Goal: Transaction & Acquisition: Purchase product/service

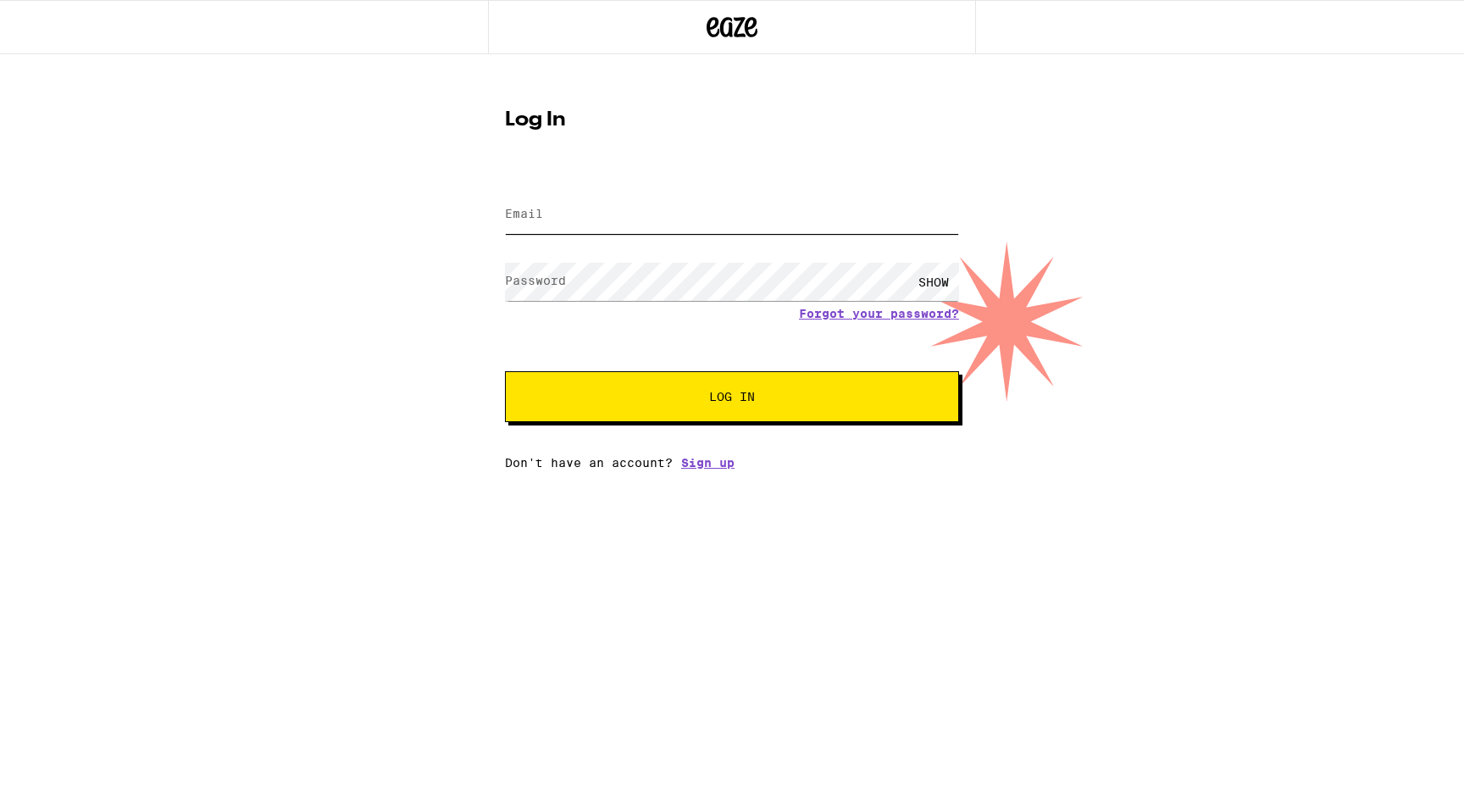
click at [717, 221] on input "Email" at bounding box center [732, 215] width 454 height 38
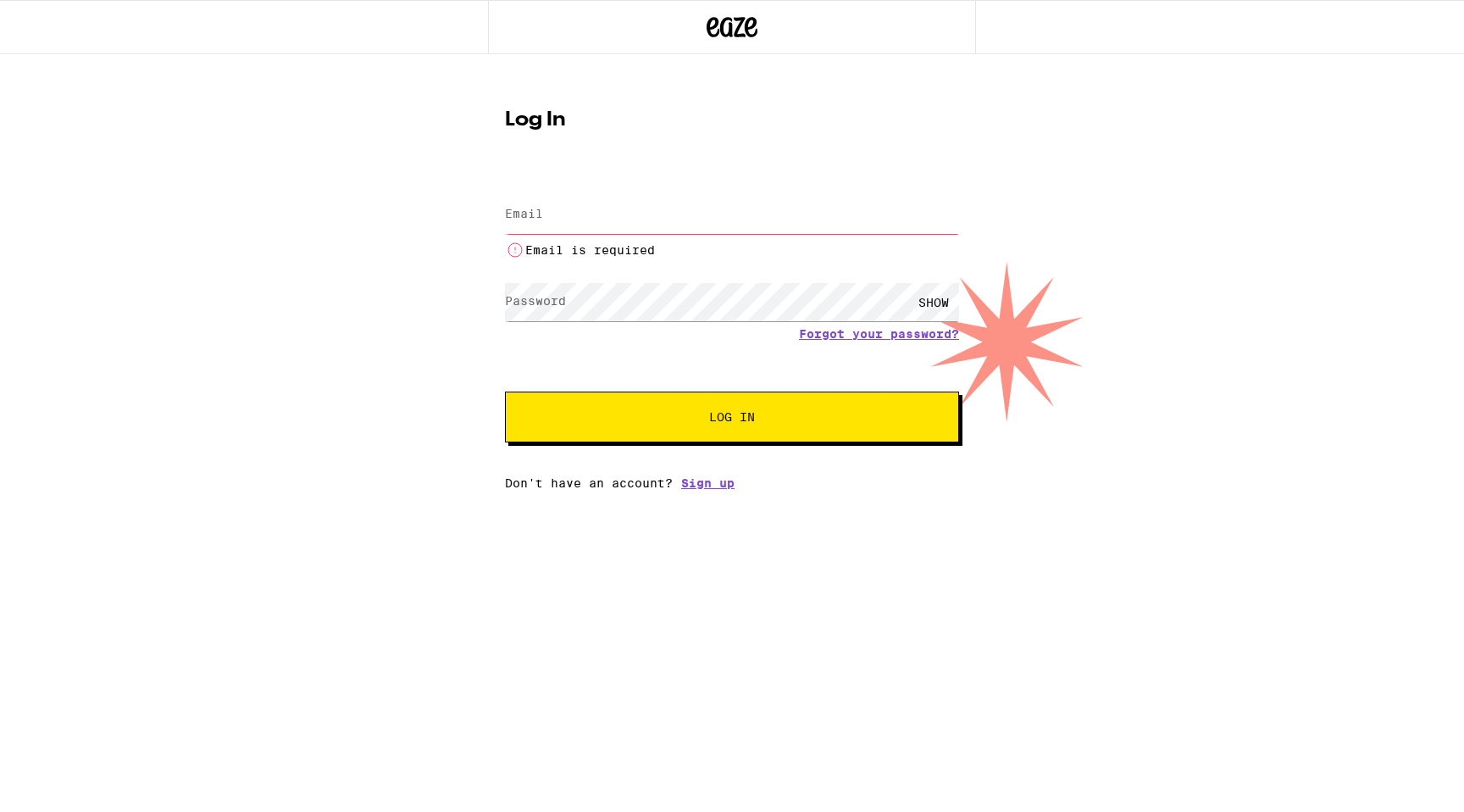
type input "[PERSON_NAME][EMAIL_ADDRESS][PERSON_NAME][DOMAIN_NAME]"
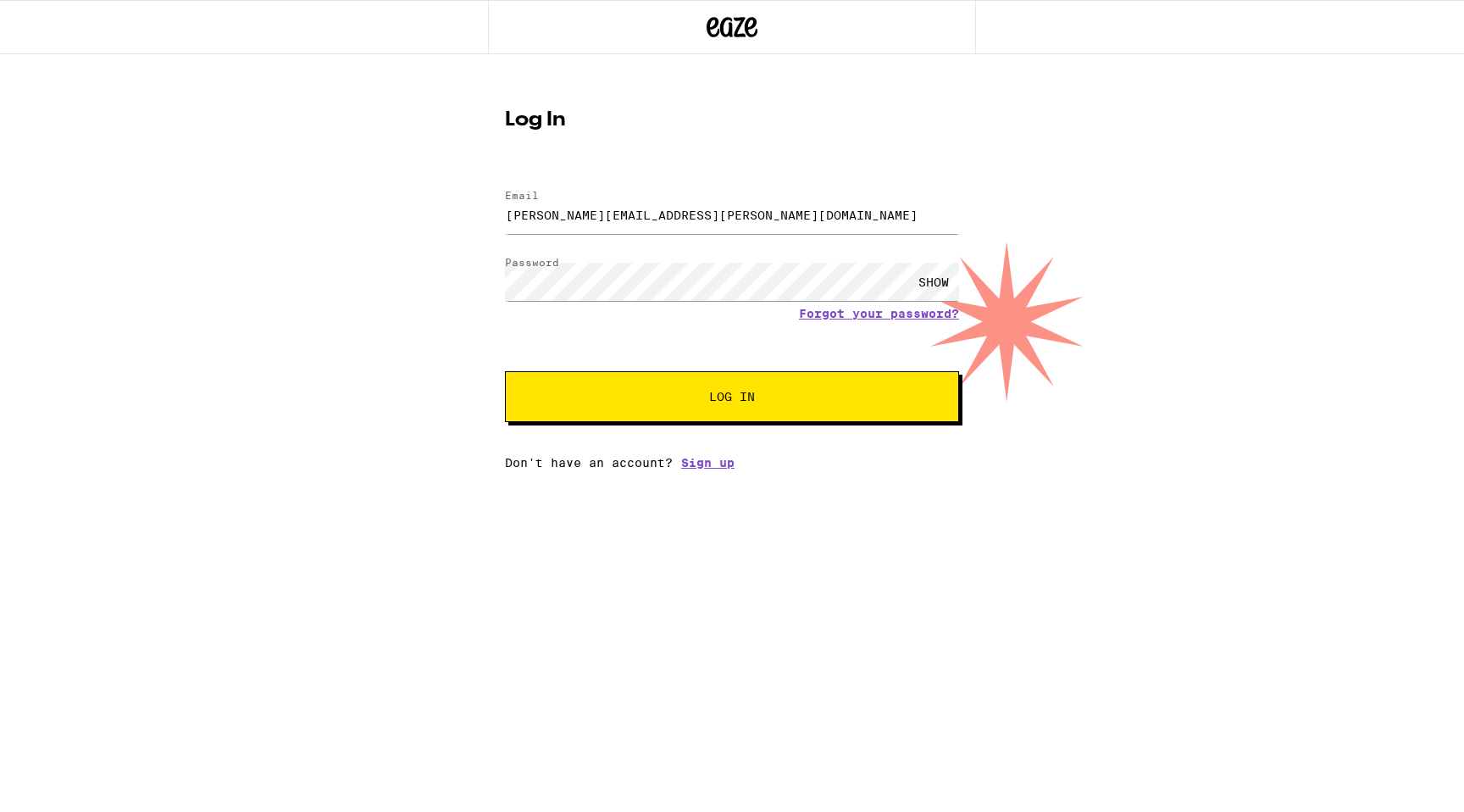
click at [747, 376] on button "Log In" at bounding box center [732, 397] width 454 height 51
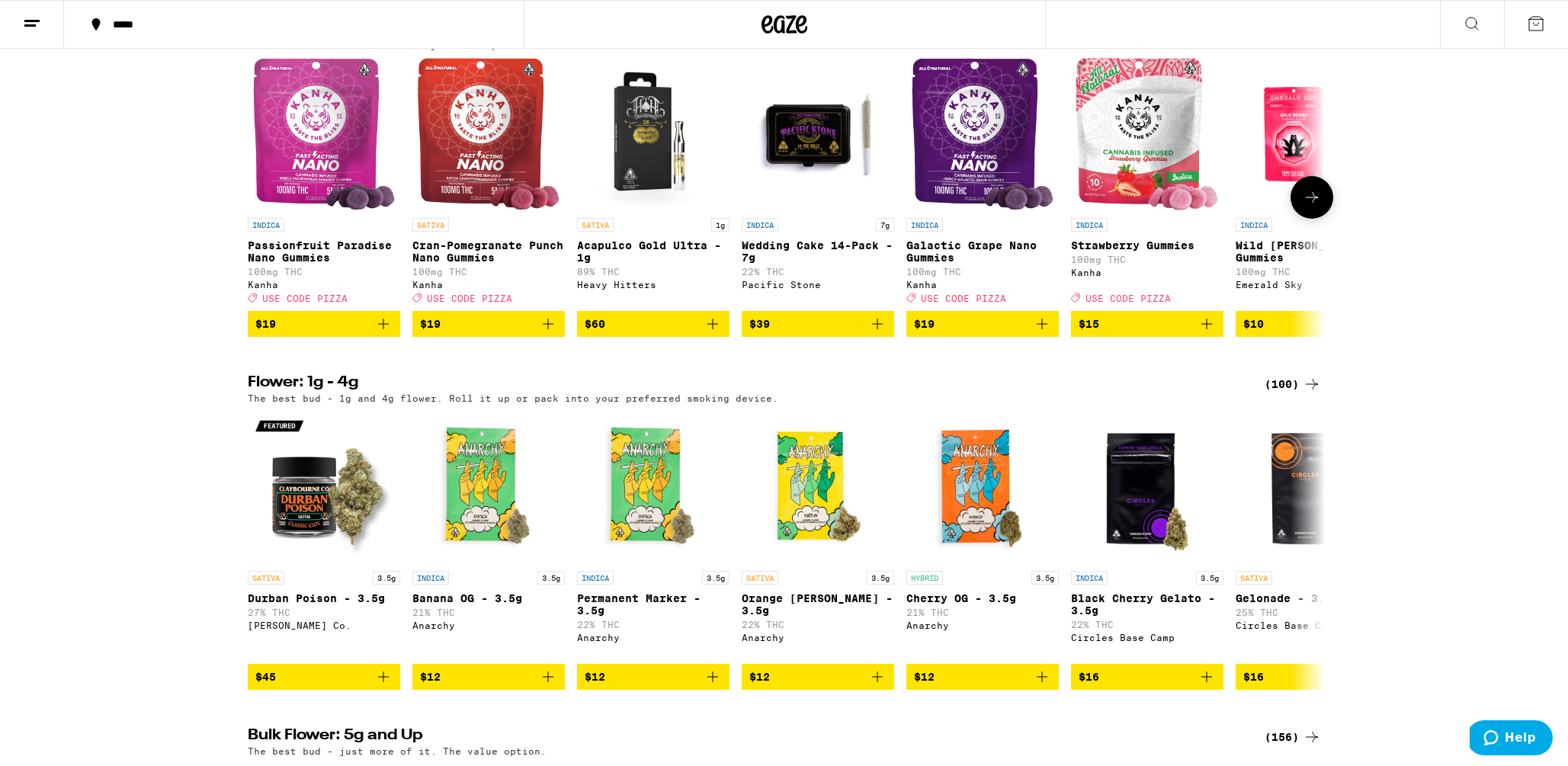
scroll to position [878, 0]
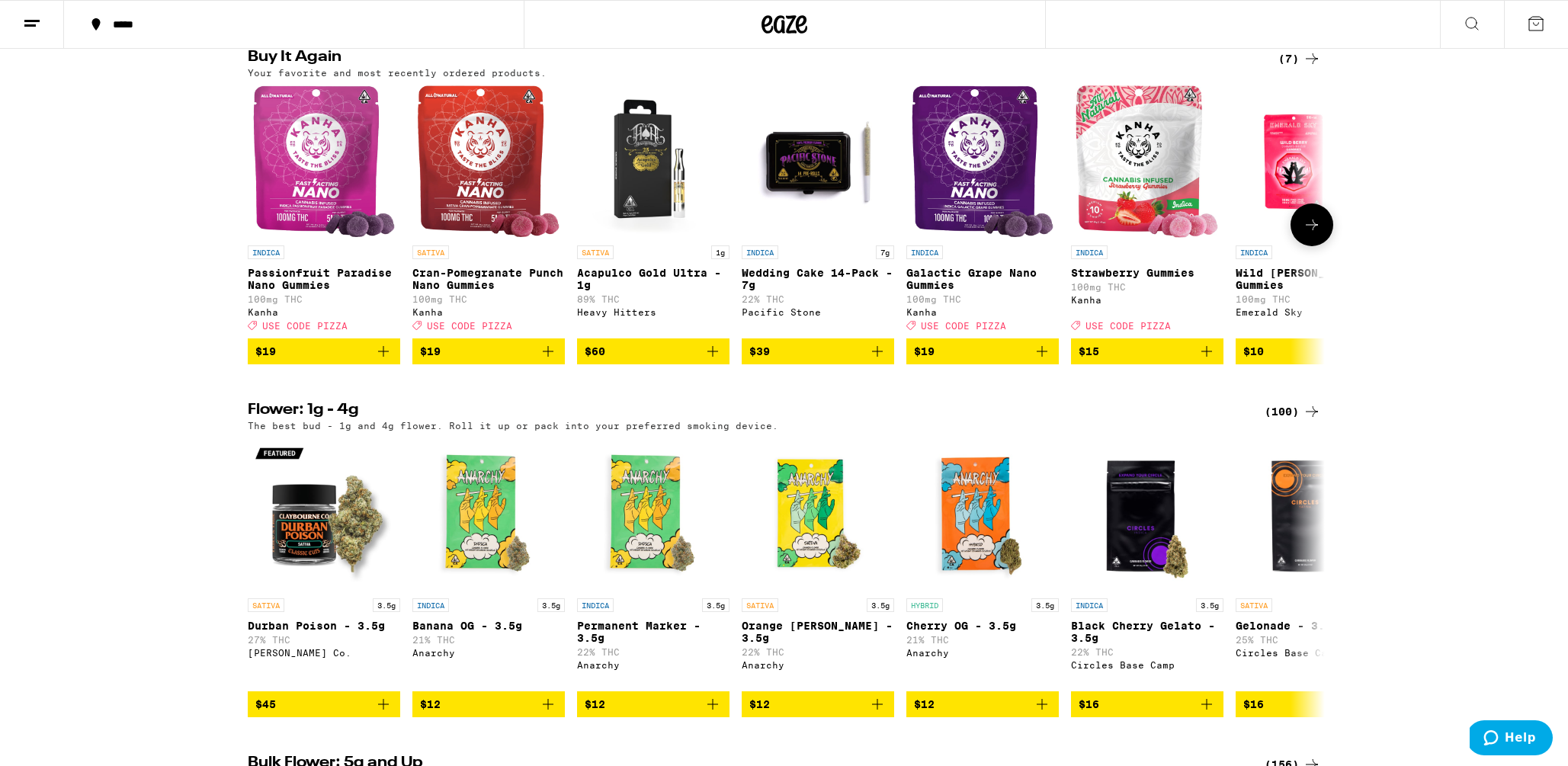
click at [385, 361] on icon "Add to bag" at bounding box center [383, 351] width 18 height 18
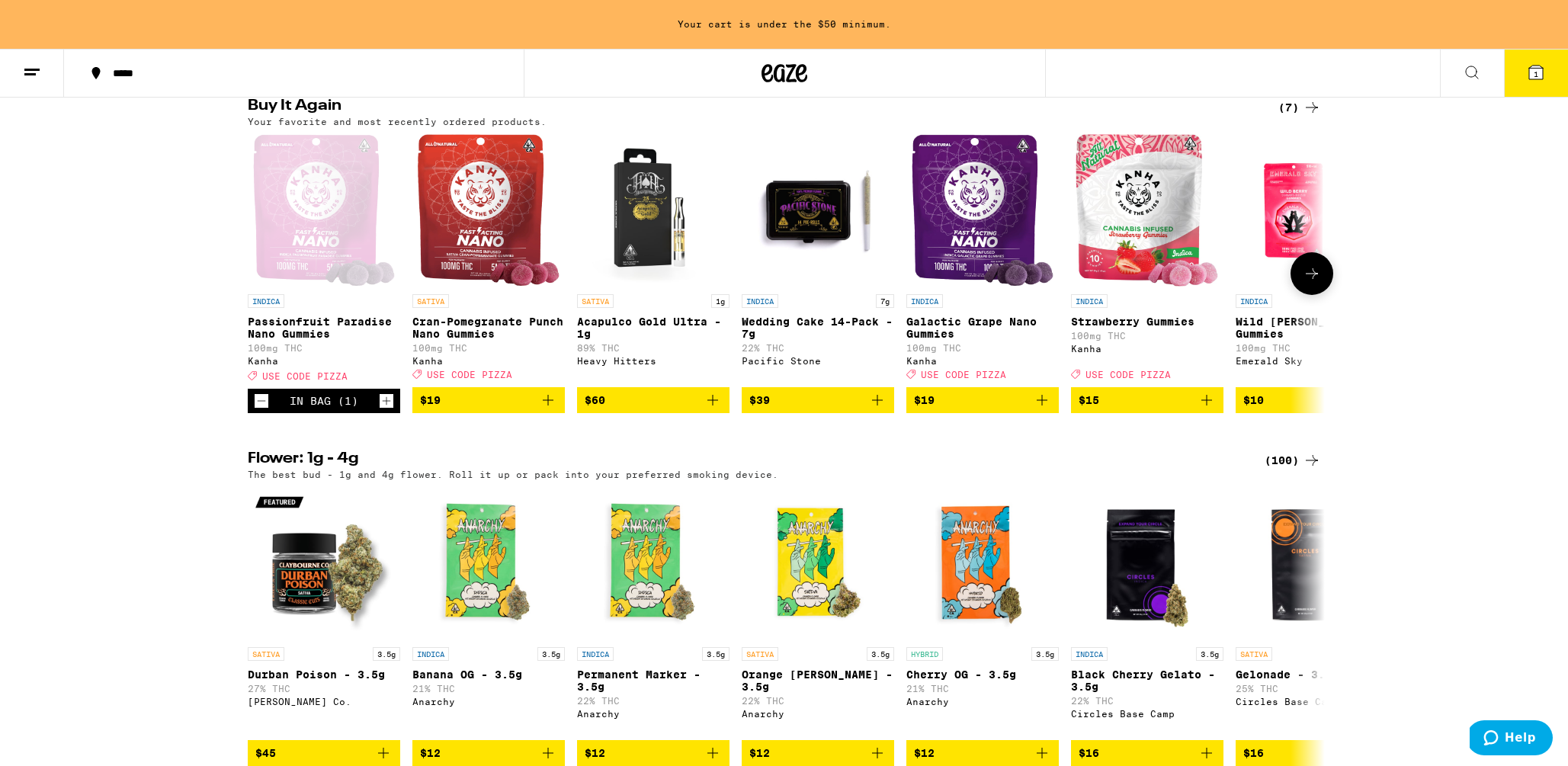
scroll to position [927, 0]
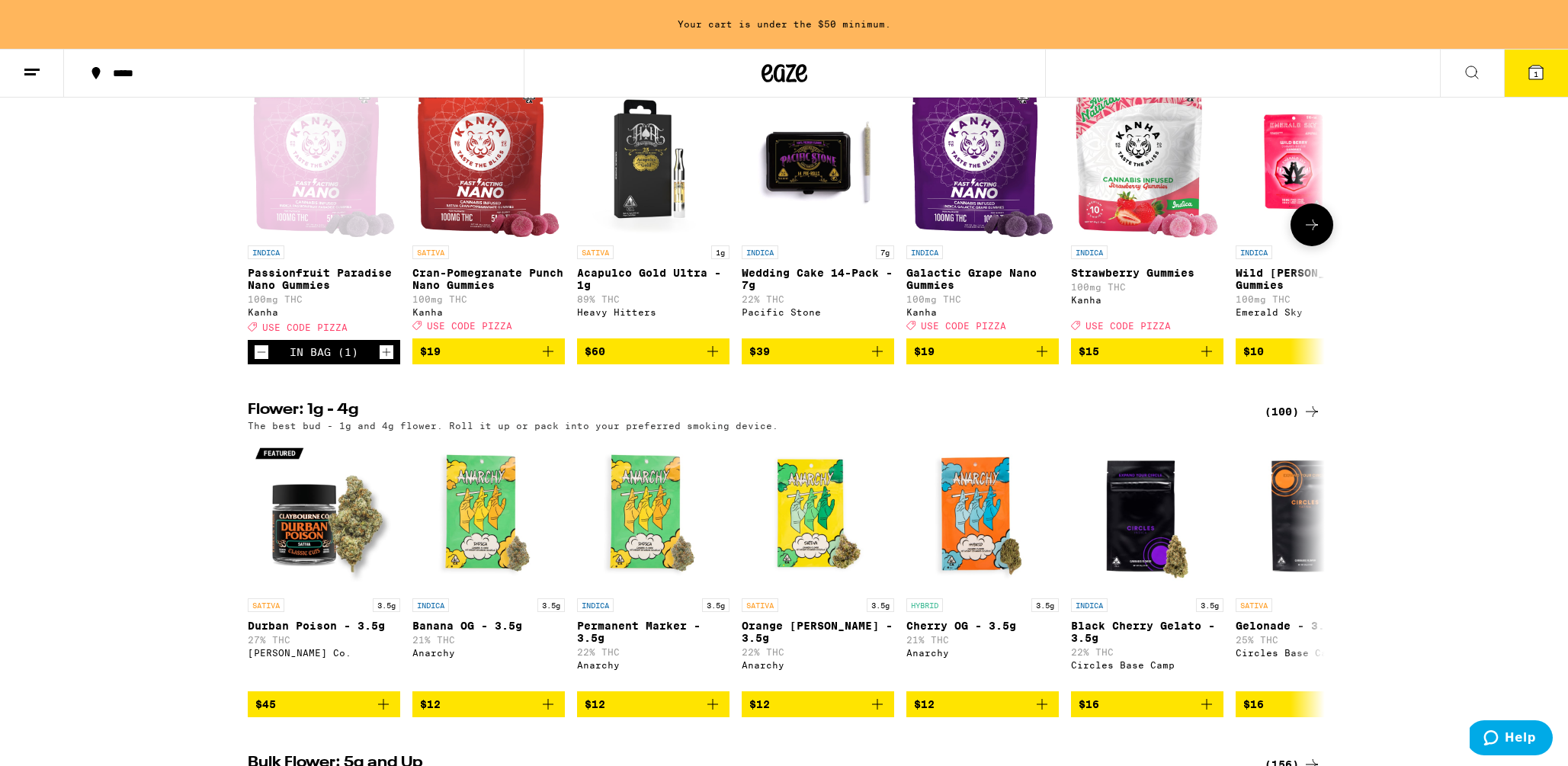
click at [548, 357] on icon "Add to bag" at bounding box center [548, 350] width 10 height 10
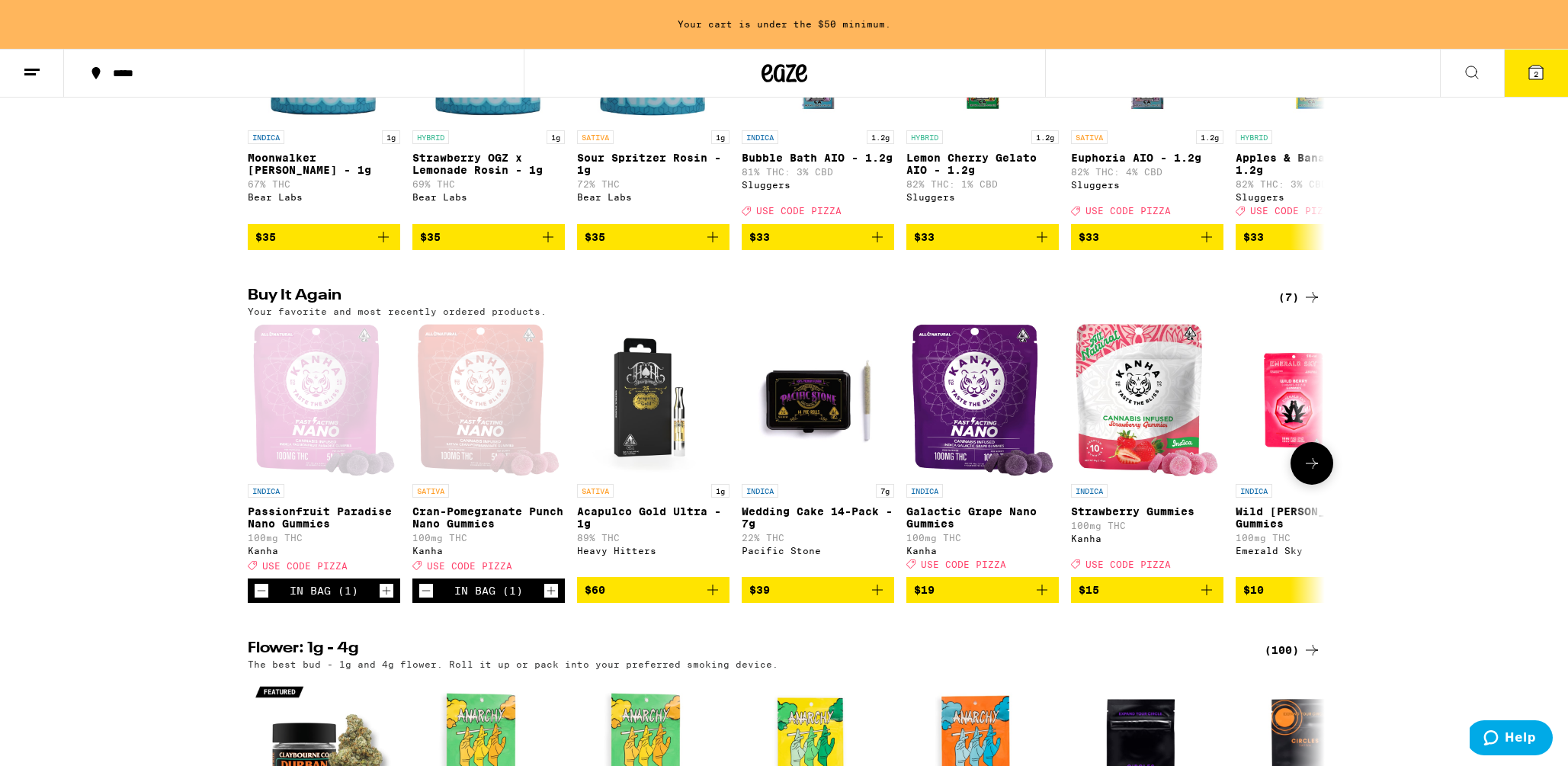
scroll to position [693, 0]
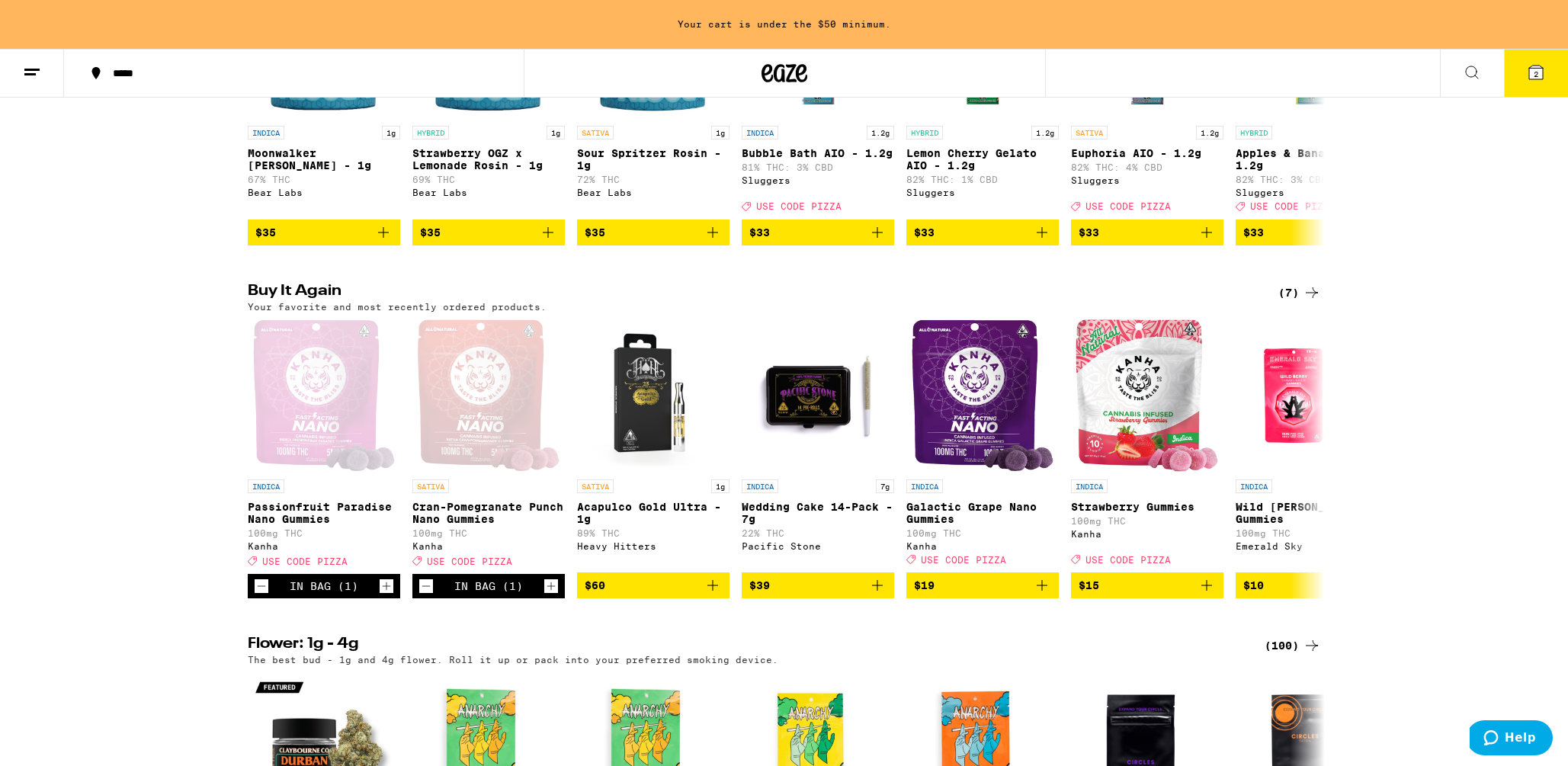
click at [1299, 302] on div "(7)" at bounding box center [1299, 292] width 43 height 18
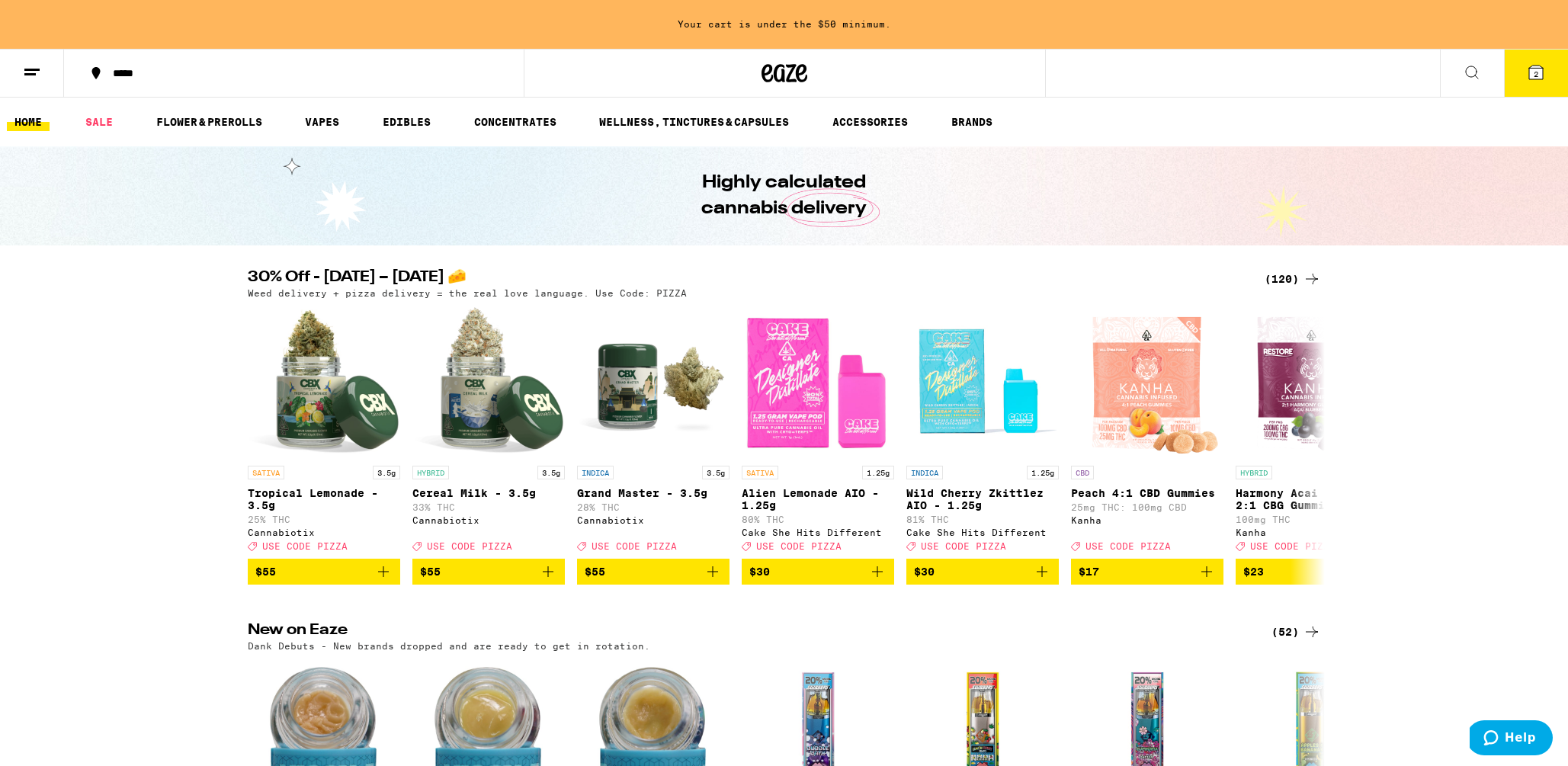
click at [1316, 64] on icon at bounding box center [1471, 72] width 18 height 18
click at [1316, 80] on icon at bounding box center [1471, 72] width 18 height 18
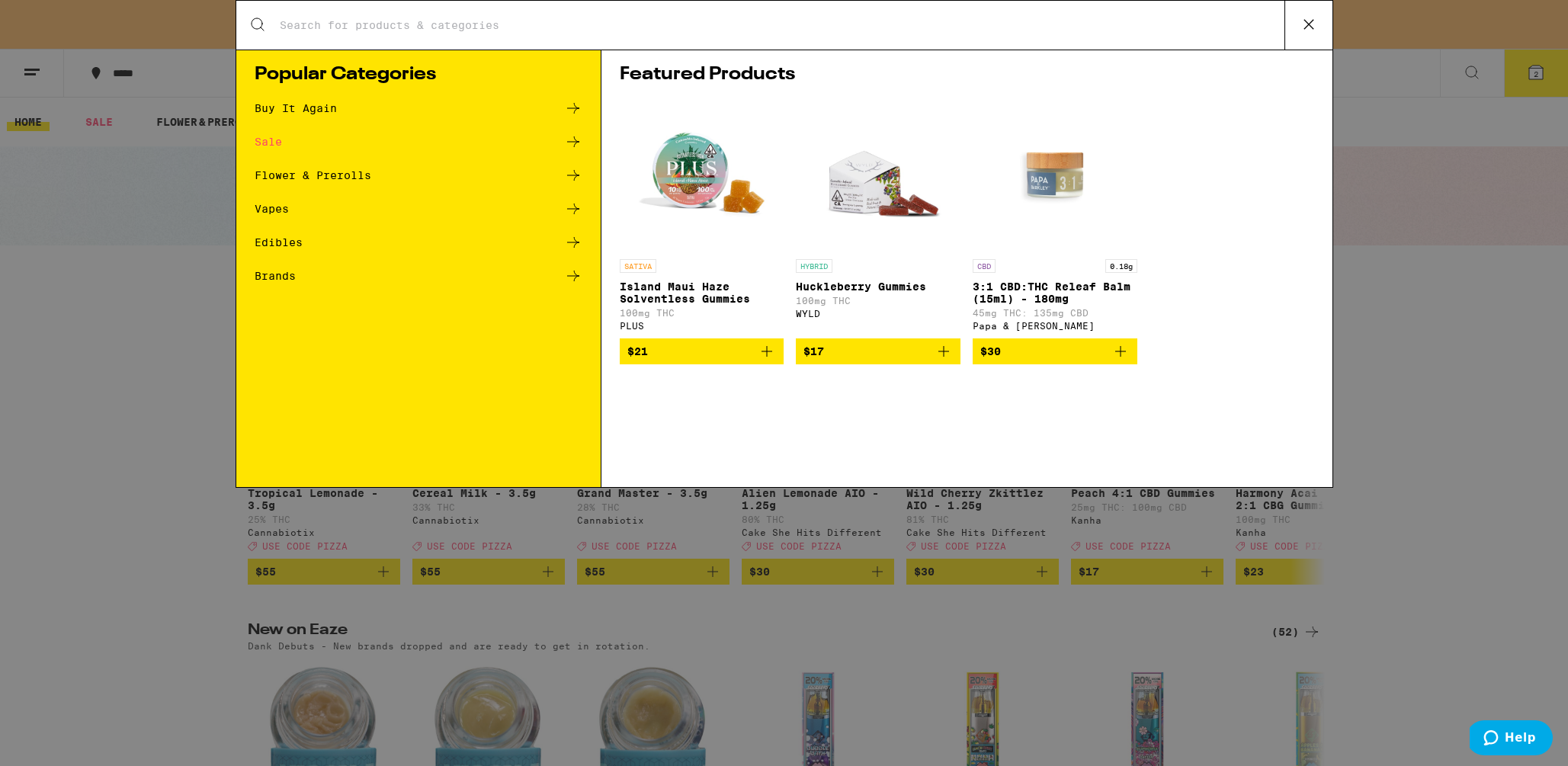
click at [443, 10] on div "Search for Products" at bounding box center [784, 25] width 1096 height 48
click at [419, 25] on input "Search for Products" at bounding box center [781, 25] width 1005 height 14
click at [563, 206] on div "Vapes" at bounding box center [418, 208] width 327 height 18
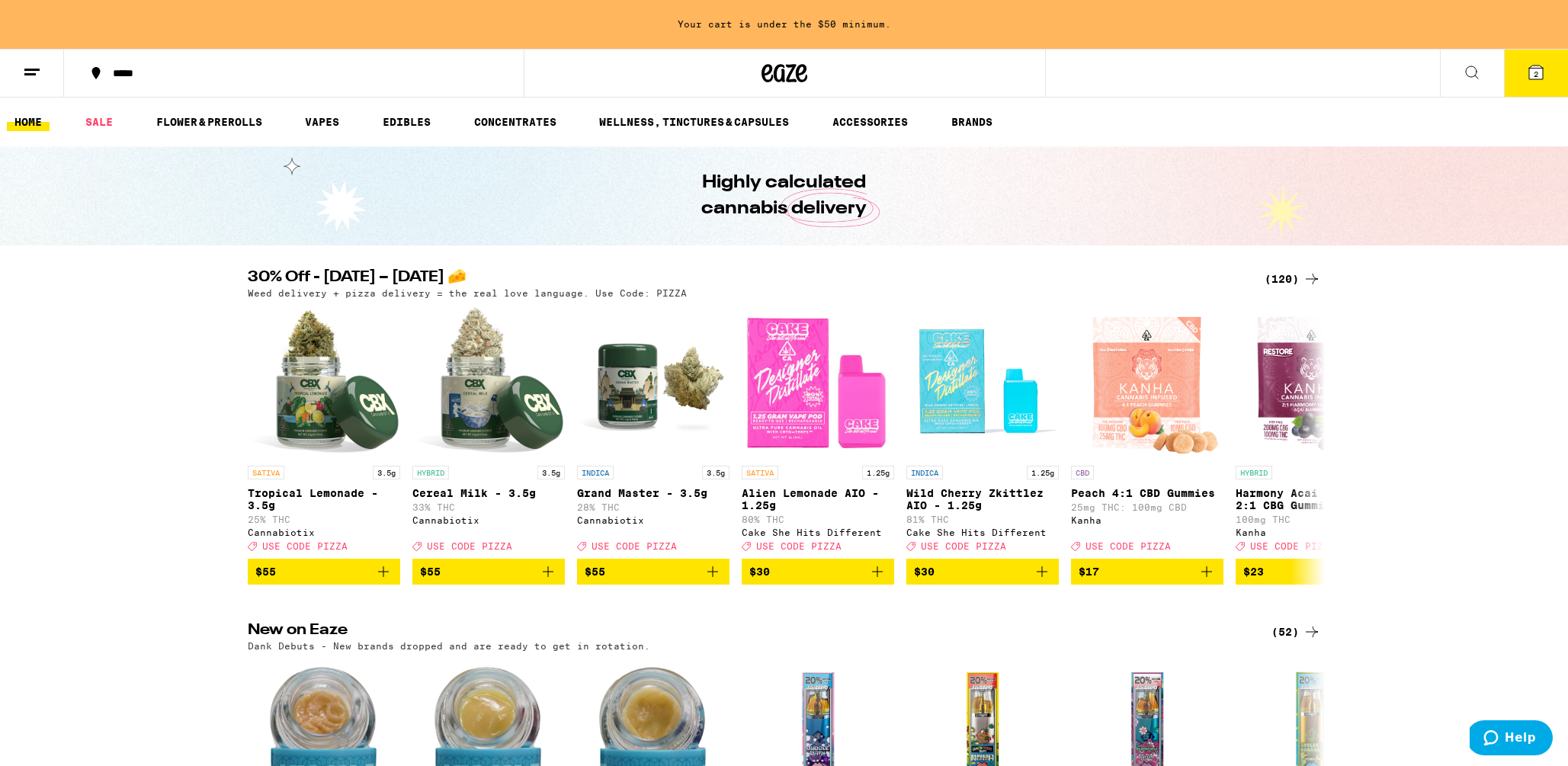
click at [1316, 82] on button at bounding box center [1472, 73] width 64 height 48
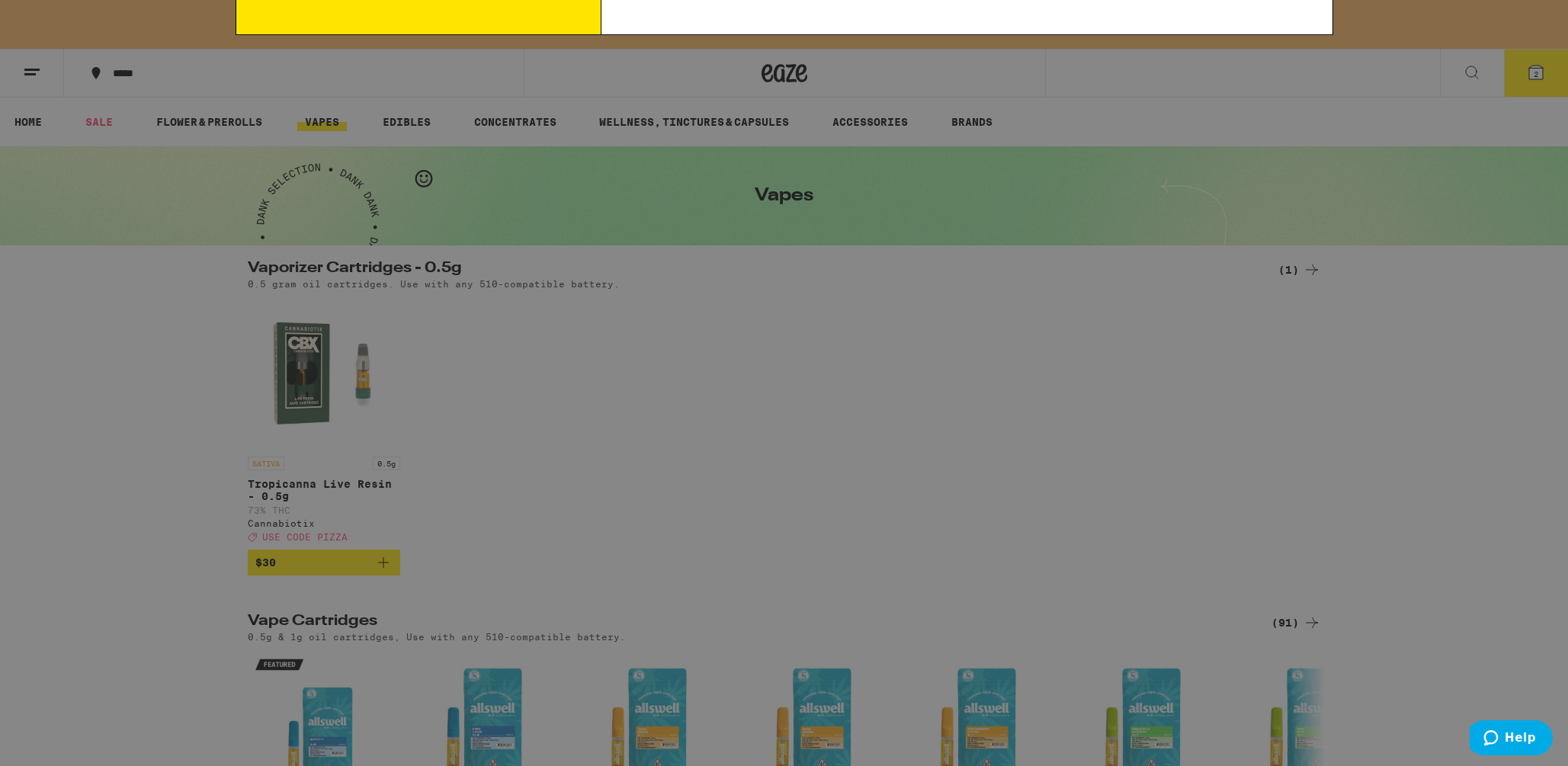
click at [210, 586] on div "Search for Products Popular Categories Buy It Again Sale Flower & Prerolls Vape…" at bounding box center [784, 383] width 1568 height 766
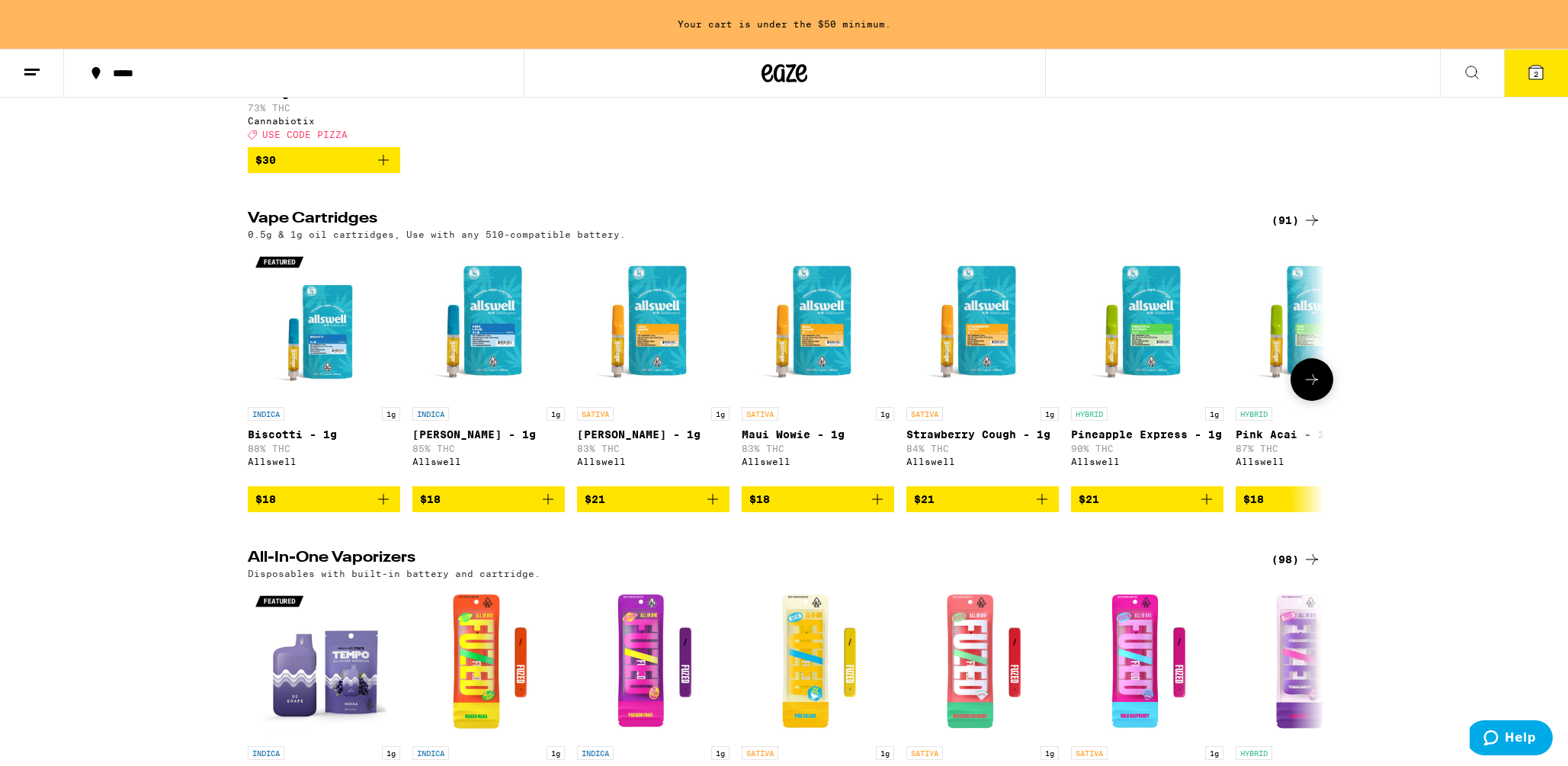
scroll to position [405, 0]
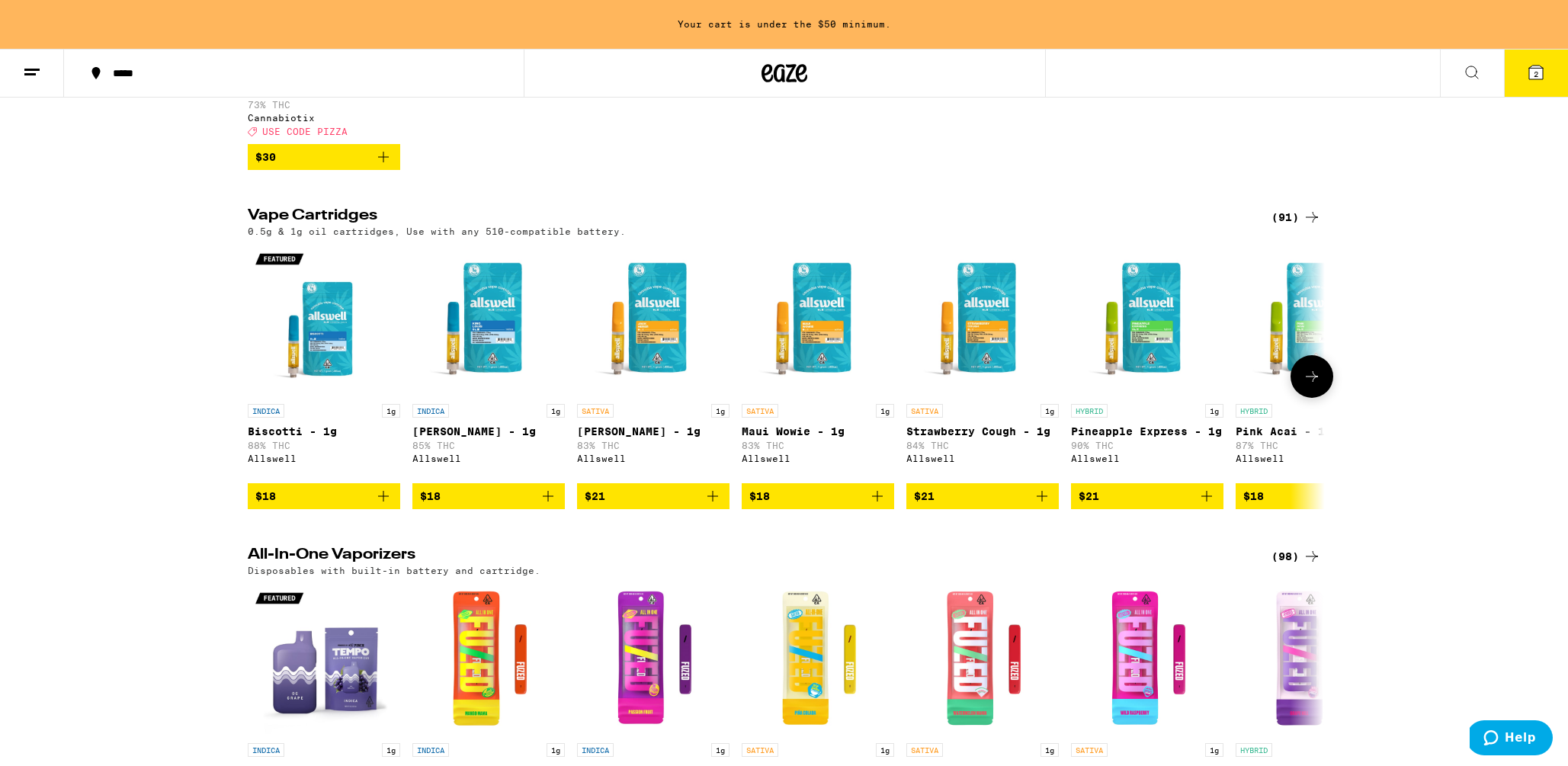
click at [1313, 385] on icon at bounding box center [1311, 376] width 18 height 18
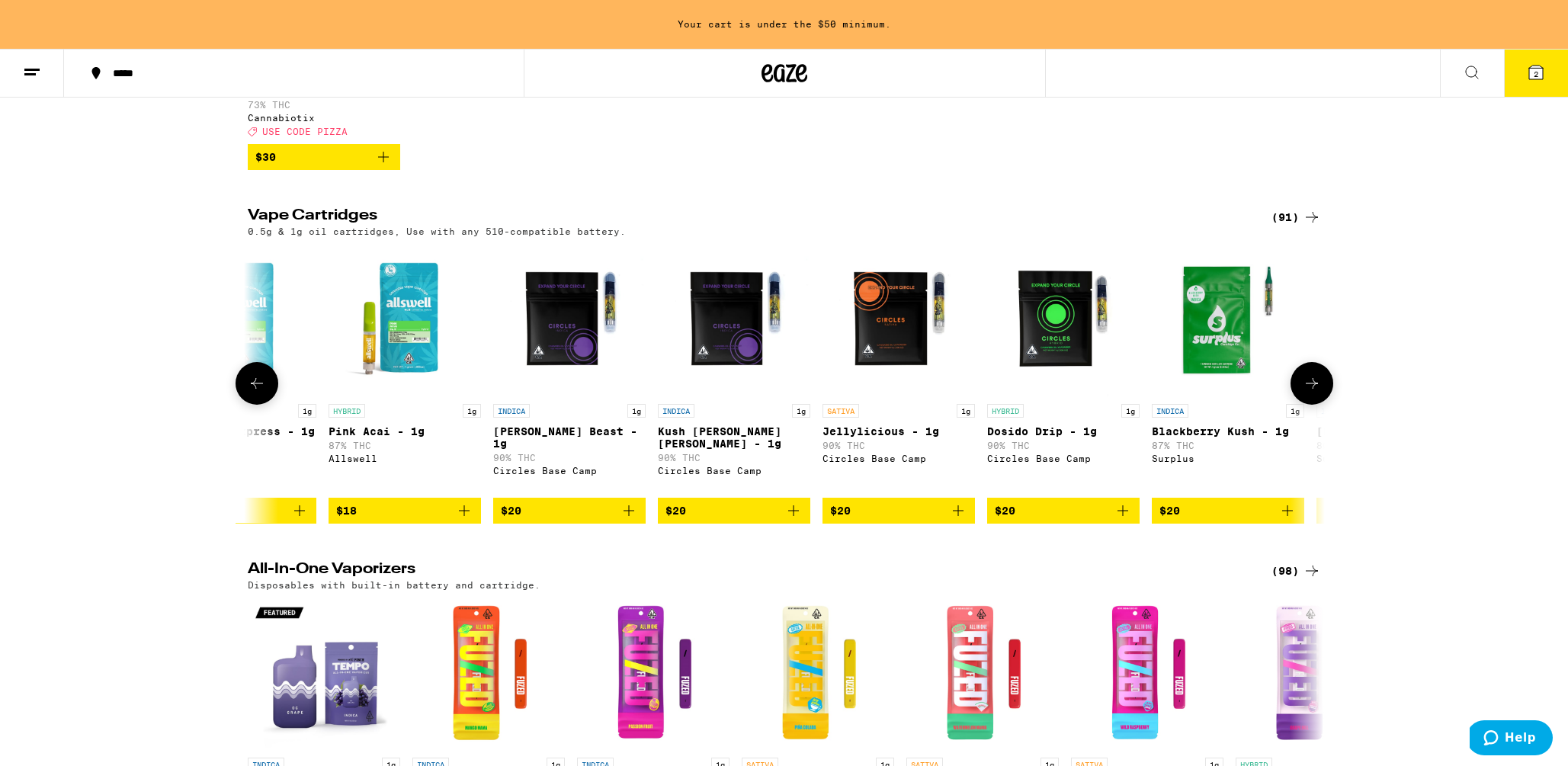
click at [1313, 393] on icon at bounding box center [1311, 383] width 18 height 18
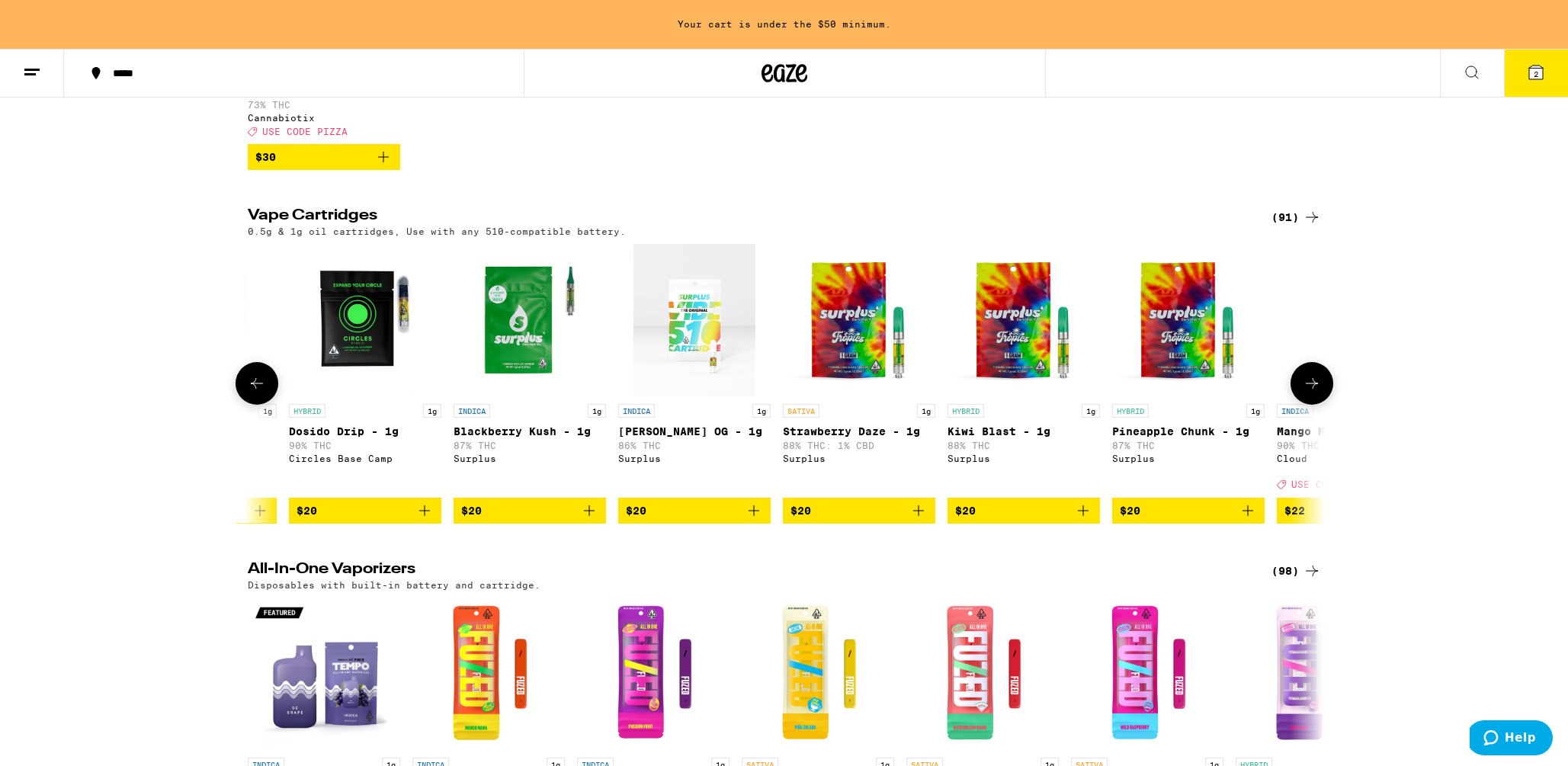
scroll to position [0, 1814]
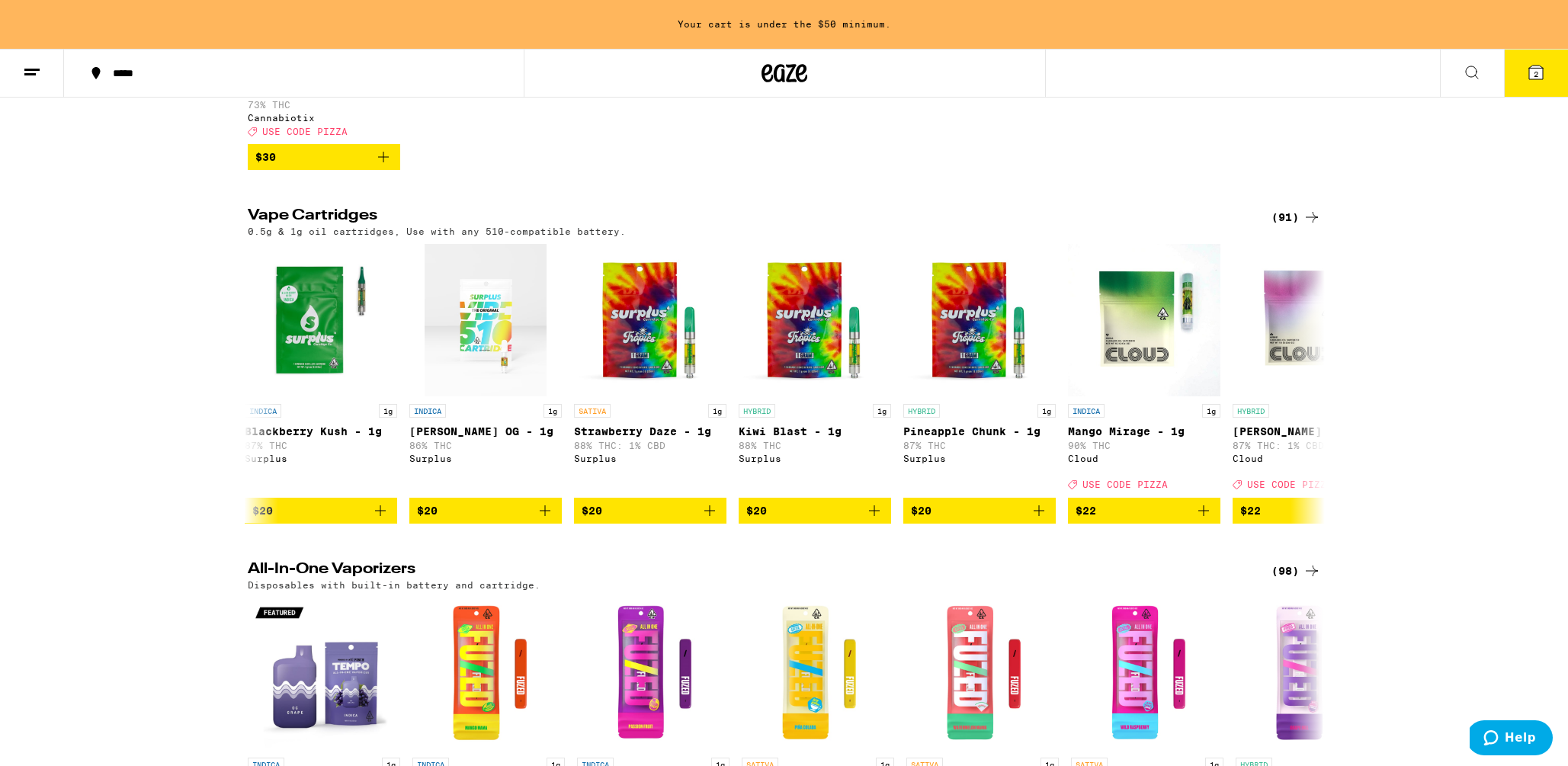
click at [1297, 222] on div "(91)" at bounding box center [1296, 217] width 49 height 18
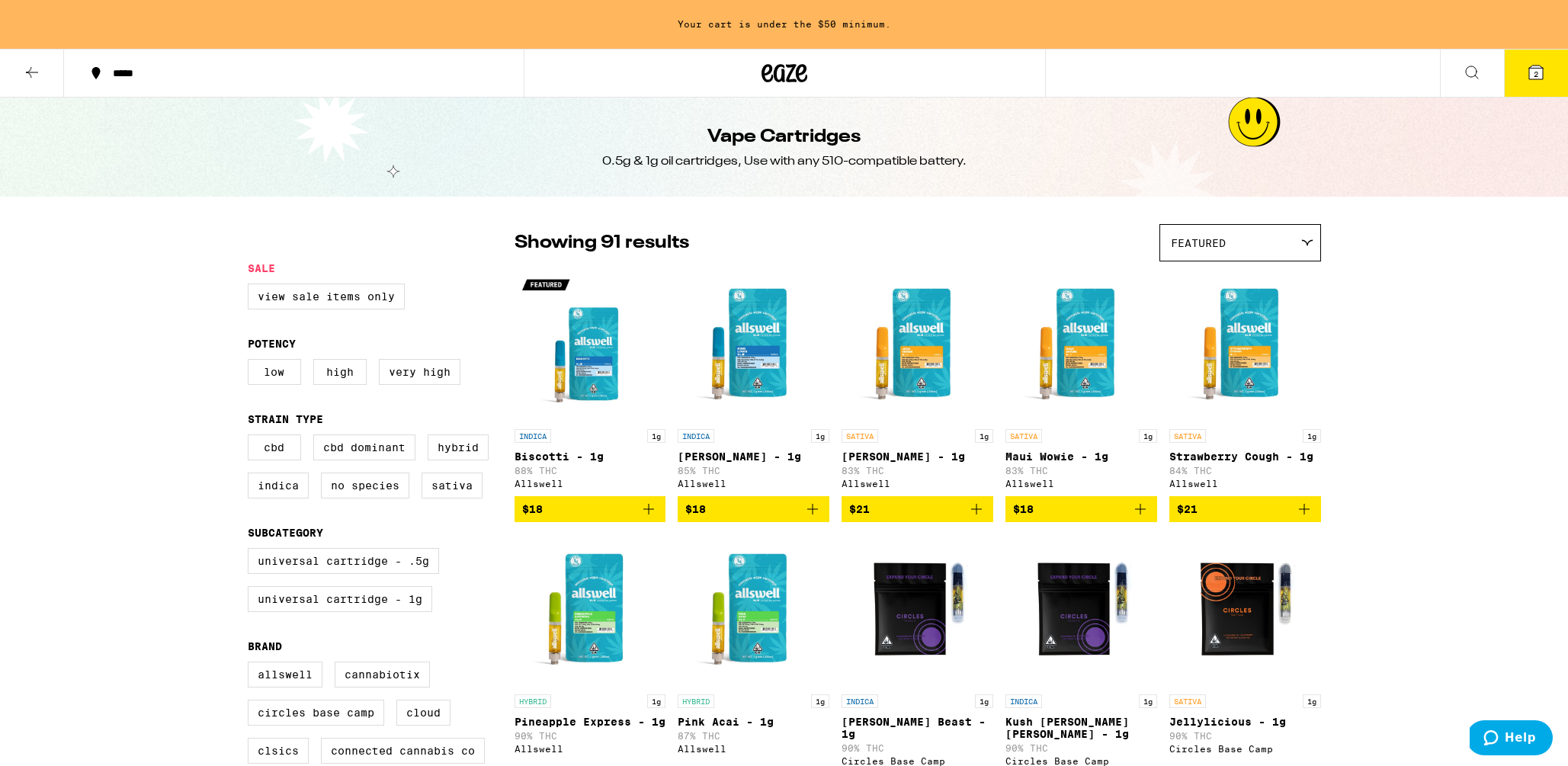
click at [1290, 241] on div "Featured" at bounding box center [1240, 242] width 160 height 36
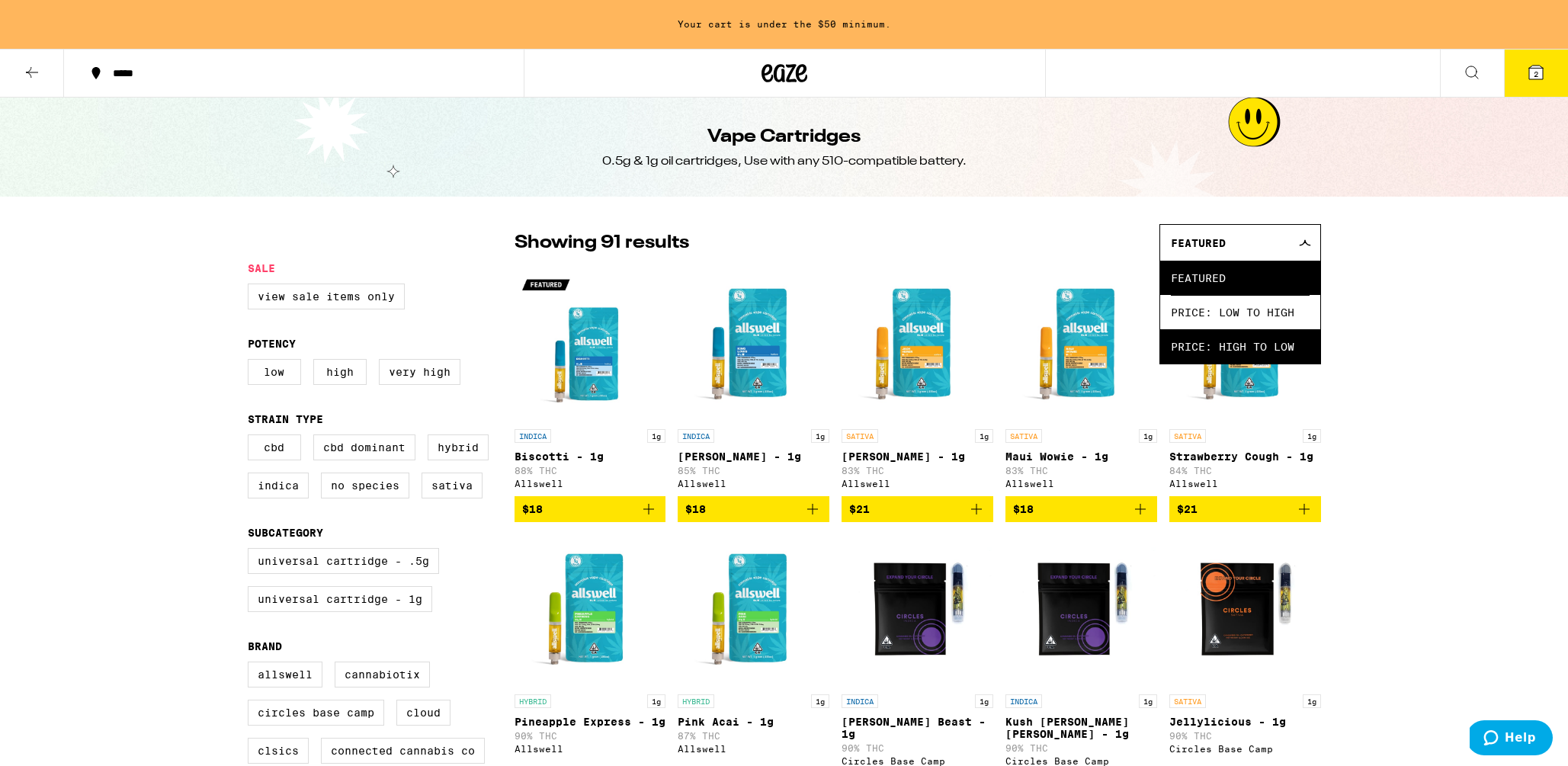
click at [1237, 345] on span "Price: High to Low" at bounding box center [1240, 346] width 139 height 34
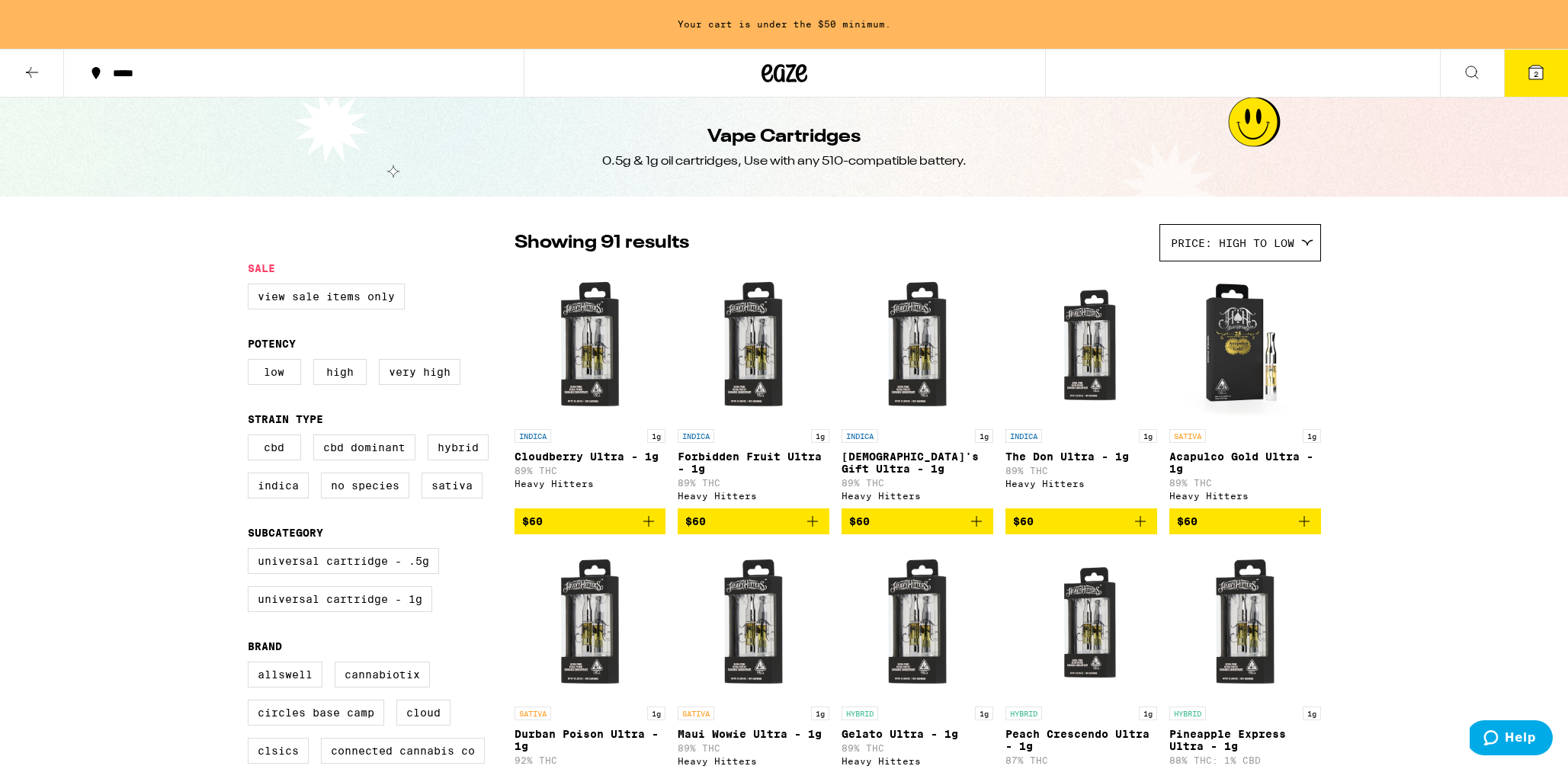
click at [978, 528] on icon "Add to bag" at bounding box center [976, 520] width 18 height 18
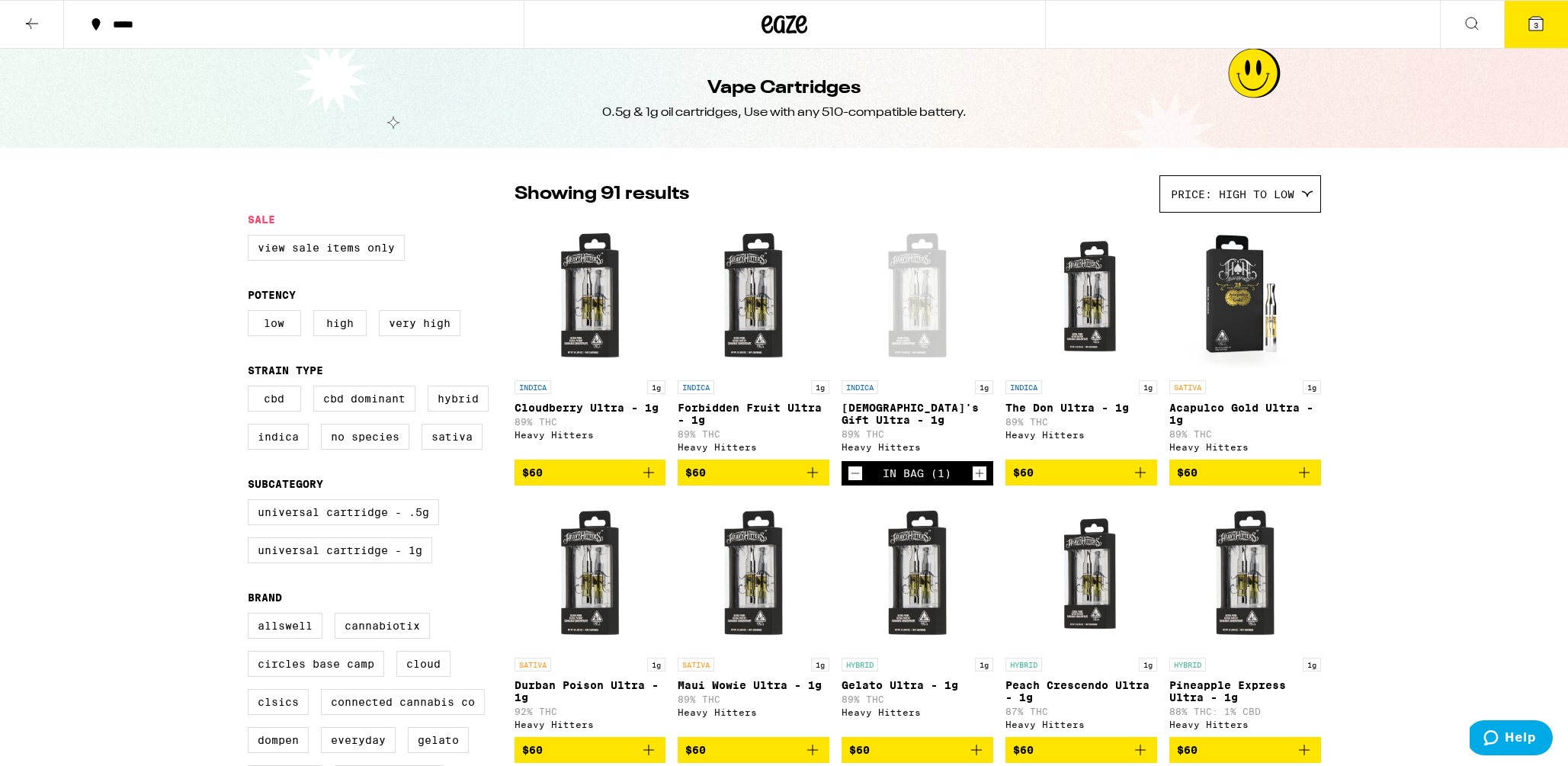
click at [649, 480] on icon "Add to bag" at bounding box center [648, 472] width 18 height 18
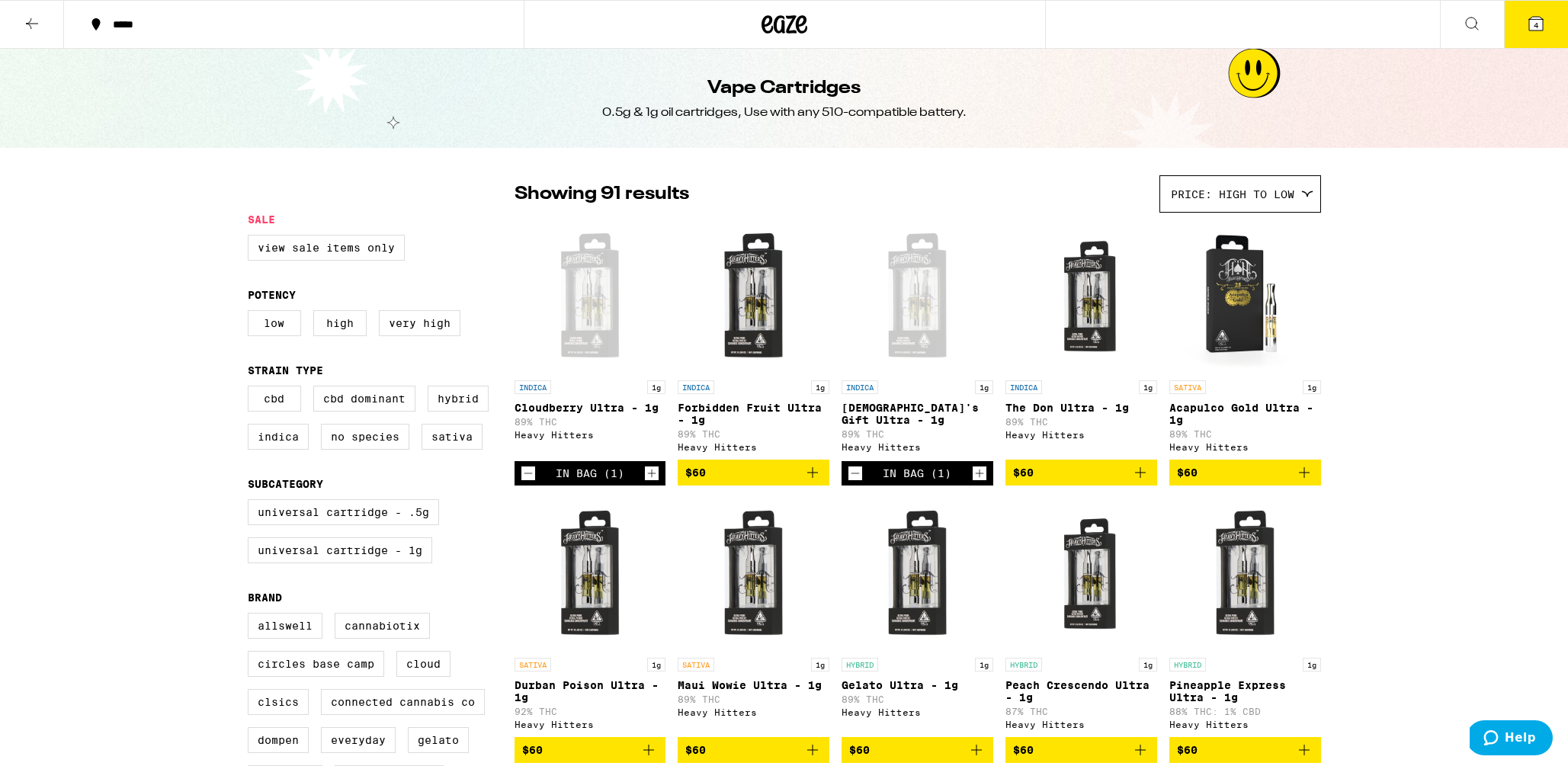
click at [1316, 36] on button at bounding box center [1472, 25] width 64 height 48
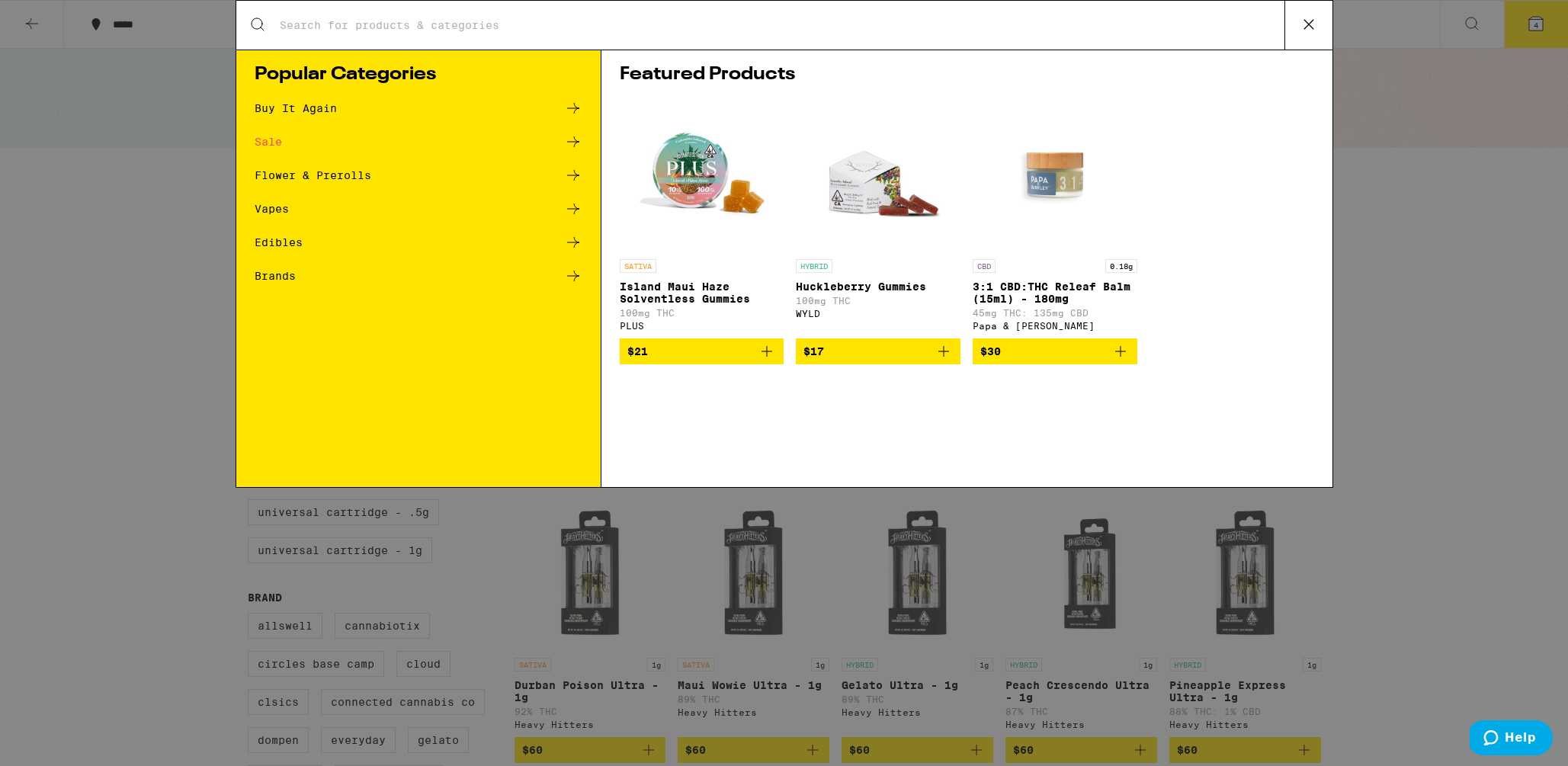
click at [463, 29] on input "Search for Products" at bounding box center [781, 25] width 1005 height 14
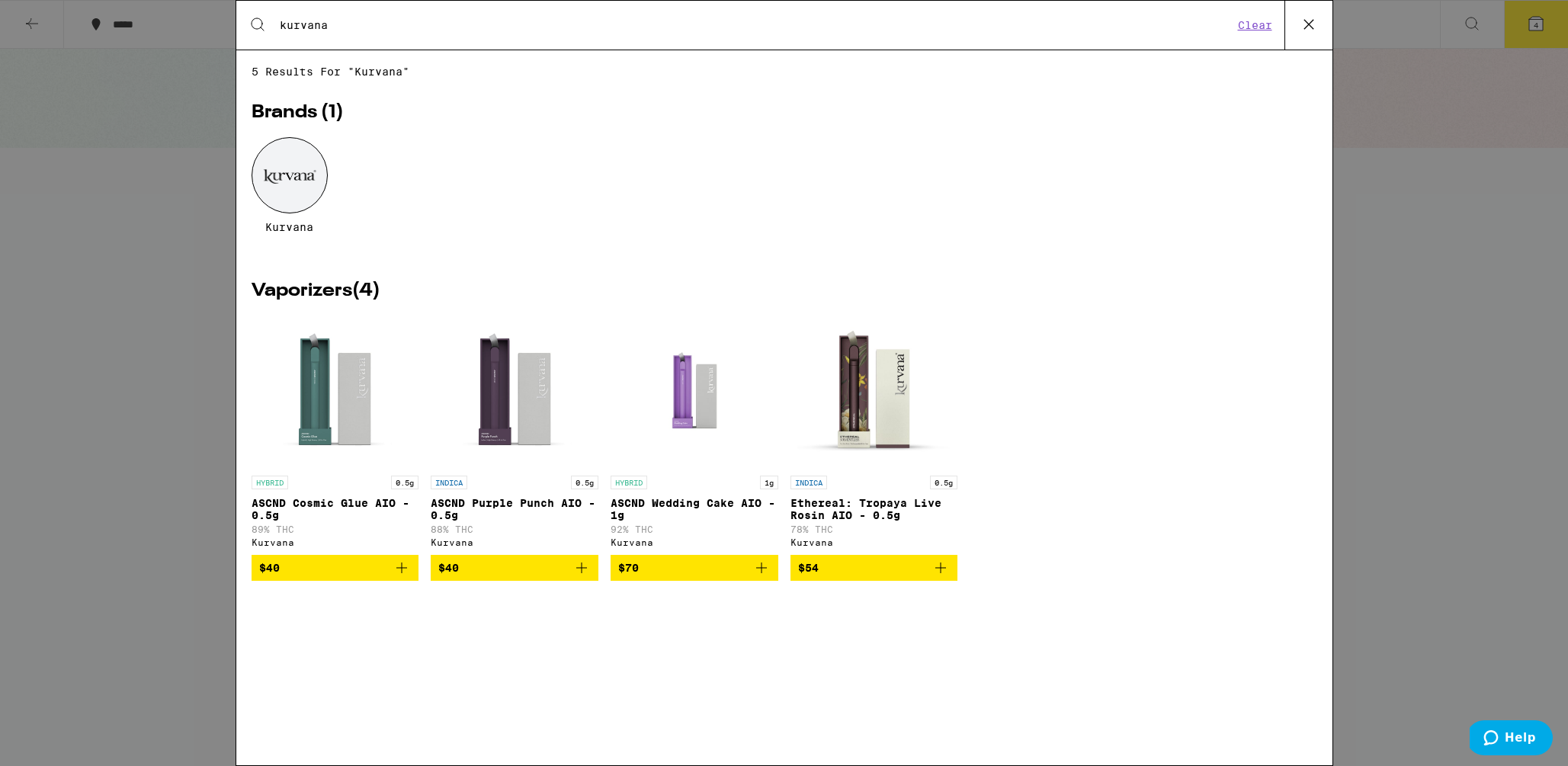
type input "kurvana"
click at [354, 507] on p "ASCND Cosmic Glue AIO - 0.5g" at bounding box center [335, 509] width 168 height 25
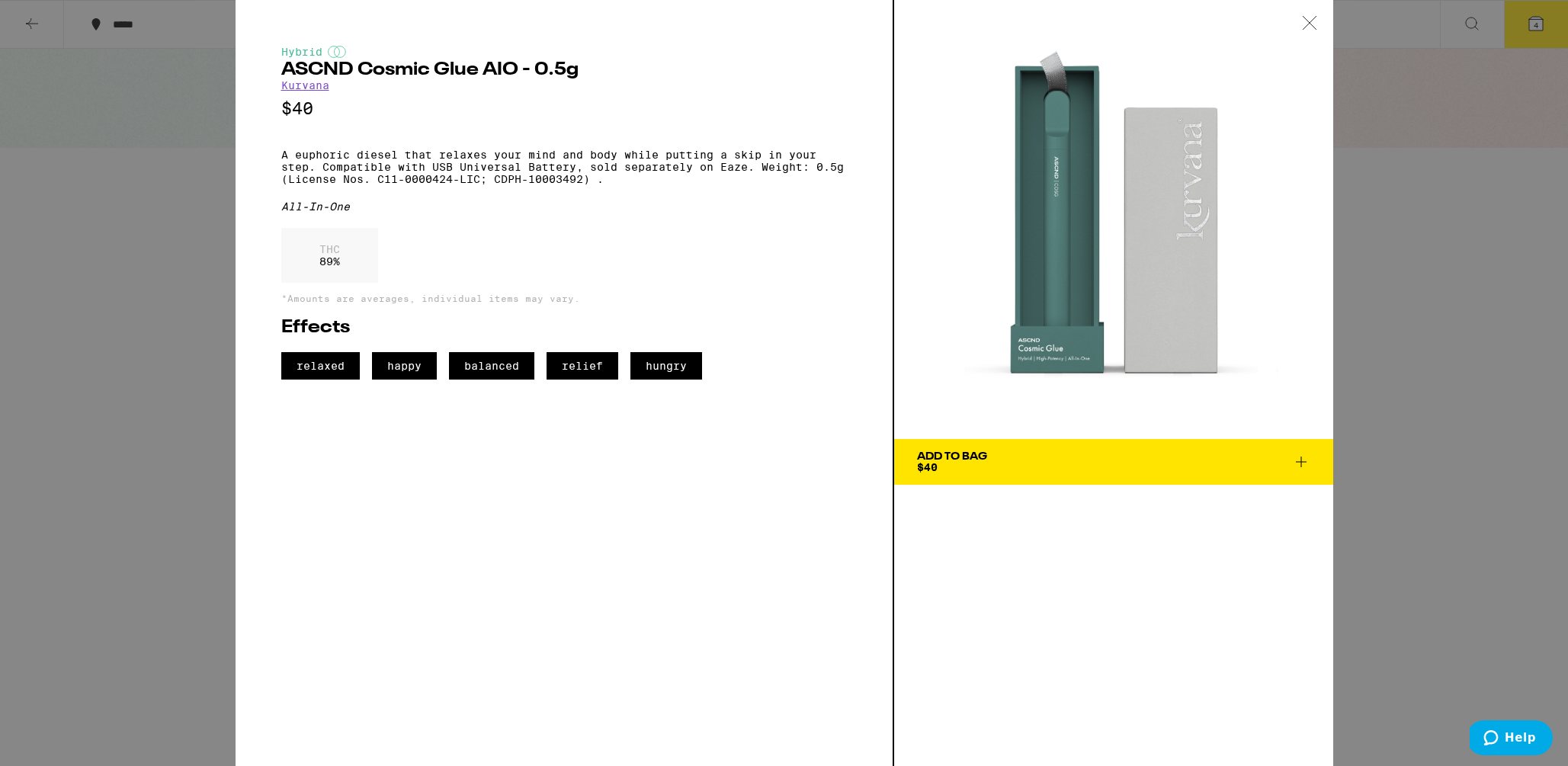
click at [1180, 216] on img at bounding box center [1113, 219] width 439 height 439
click at [690, 118] on p "$40" at bounding box center [564, 109] width 566 height 19
click at [528, 181] on p "A euphoric diesel that relaxes your mind and body while putting a skip in your …" at bounding box center [564, 167] width 566 height 37
click at [1300, 22] on div at bounding box center [1309, 24] width 47 height 48
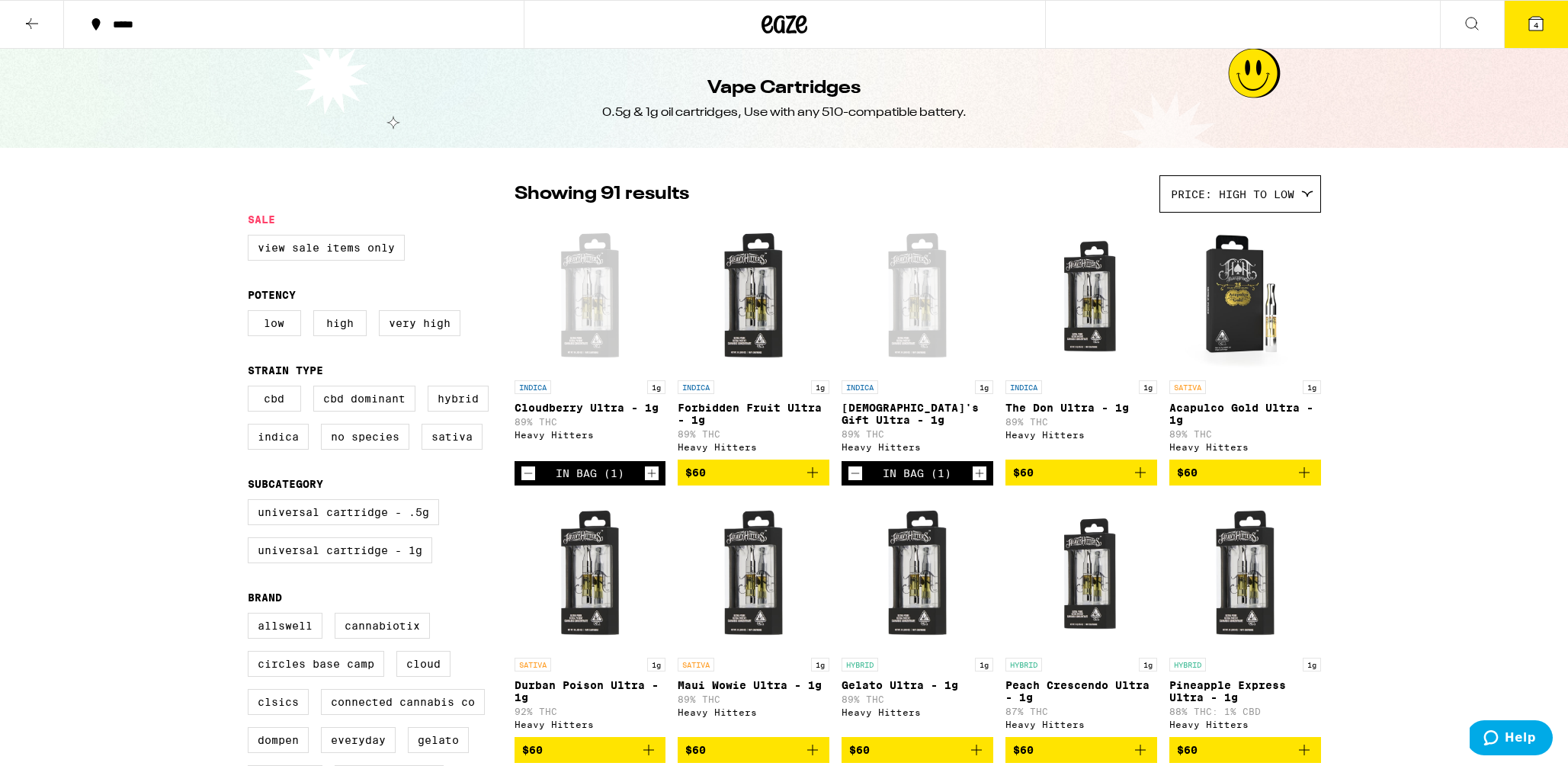
click at [1316, 15] on button "4" at bounding box center [1535, 24] width 64 height 47
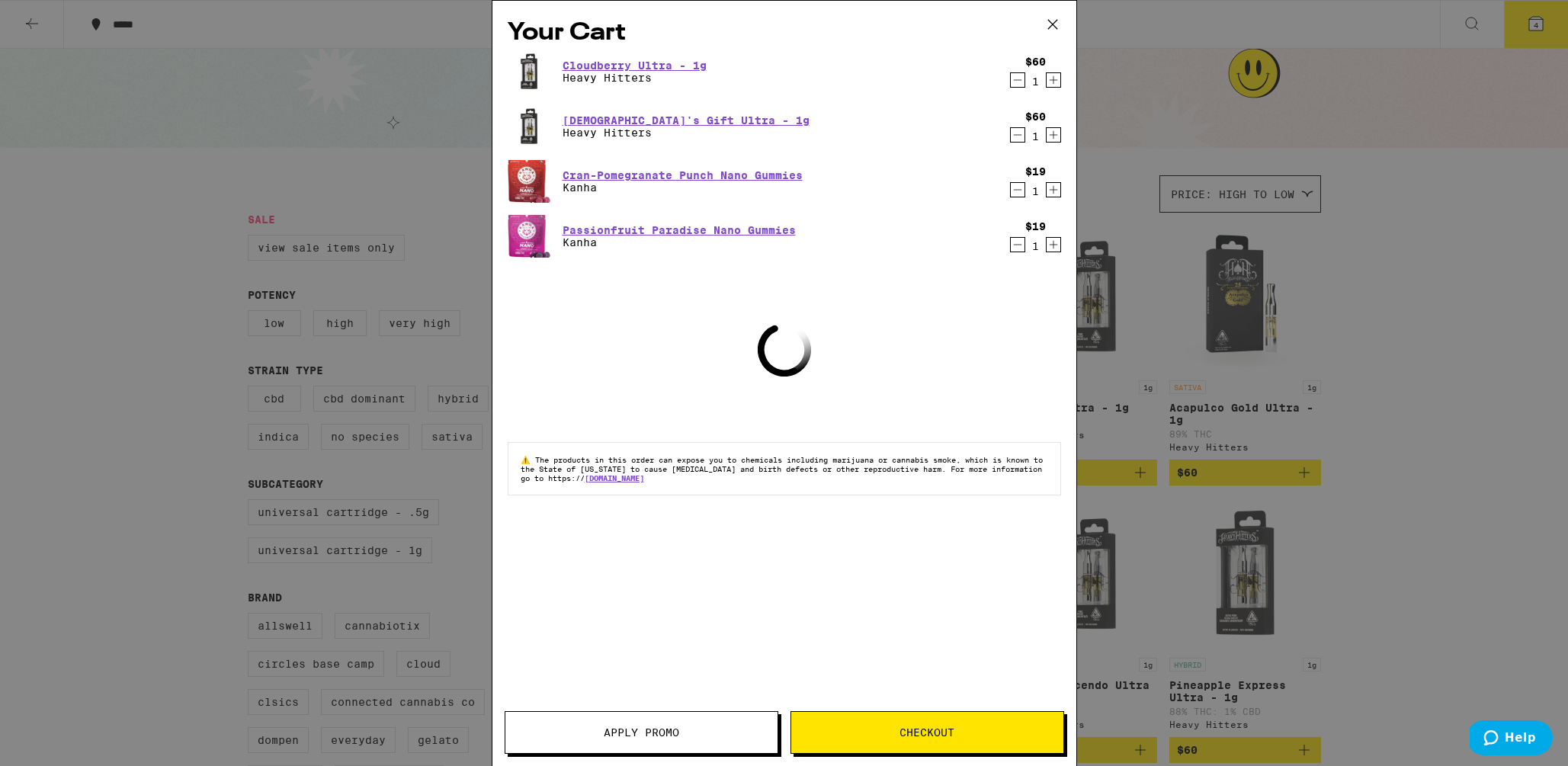
click at [1049, 187] on icon "Increment" at bounding box center [1053, 189] width 14 height 18
click at [1053, 255] on div "Passionfruit Paradise Nano Gummies Kanha $19 1" at bounding box center [784, 236] width 553 height 43
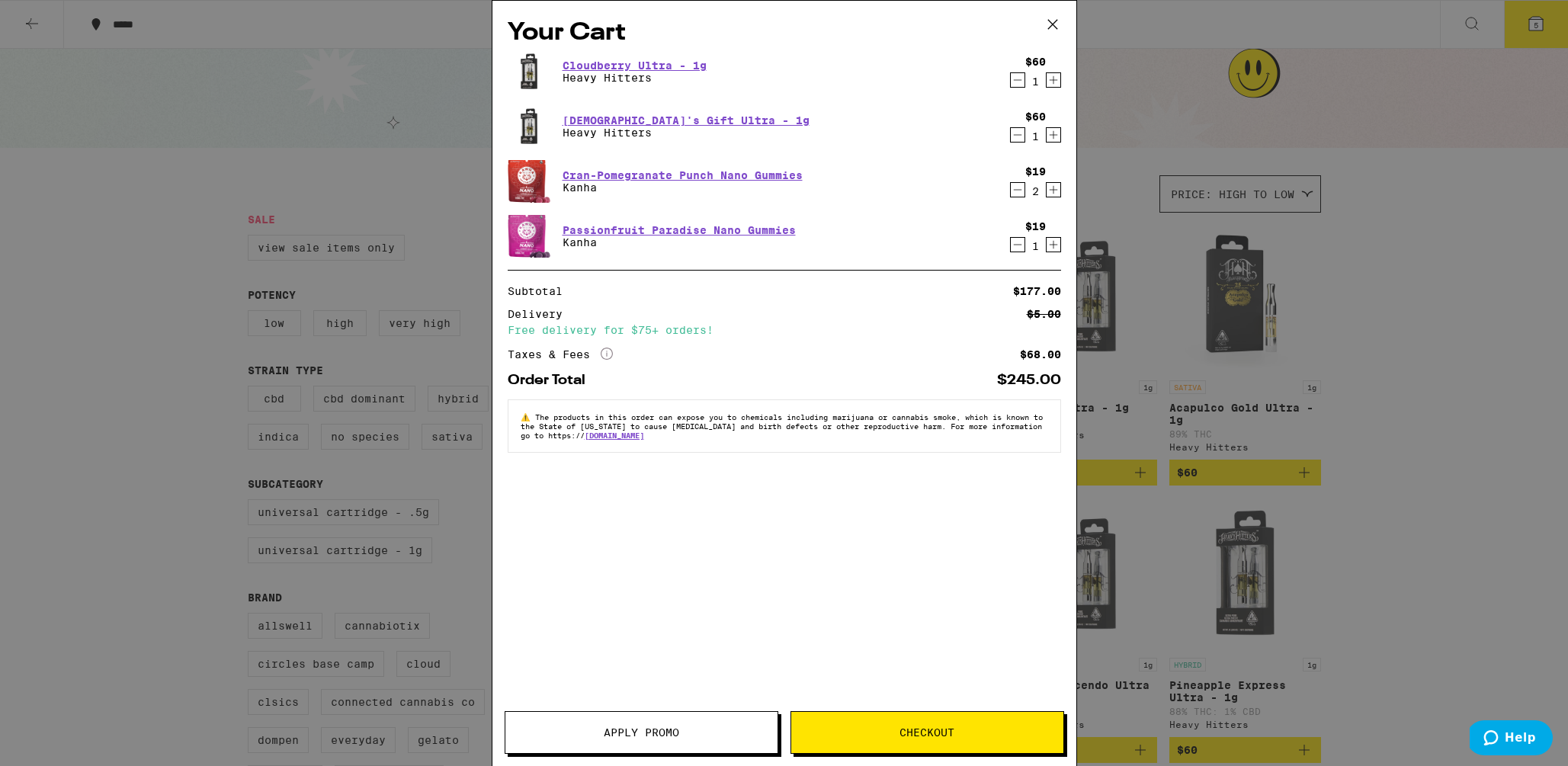
click at [1053, 249] on icon "Increment" at bounding box center [1053, 244] width 14 height 18
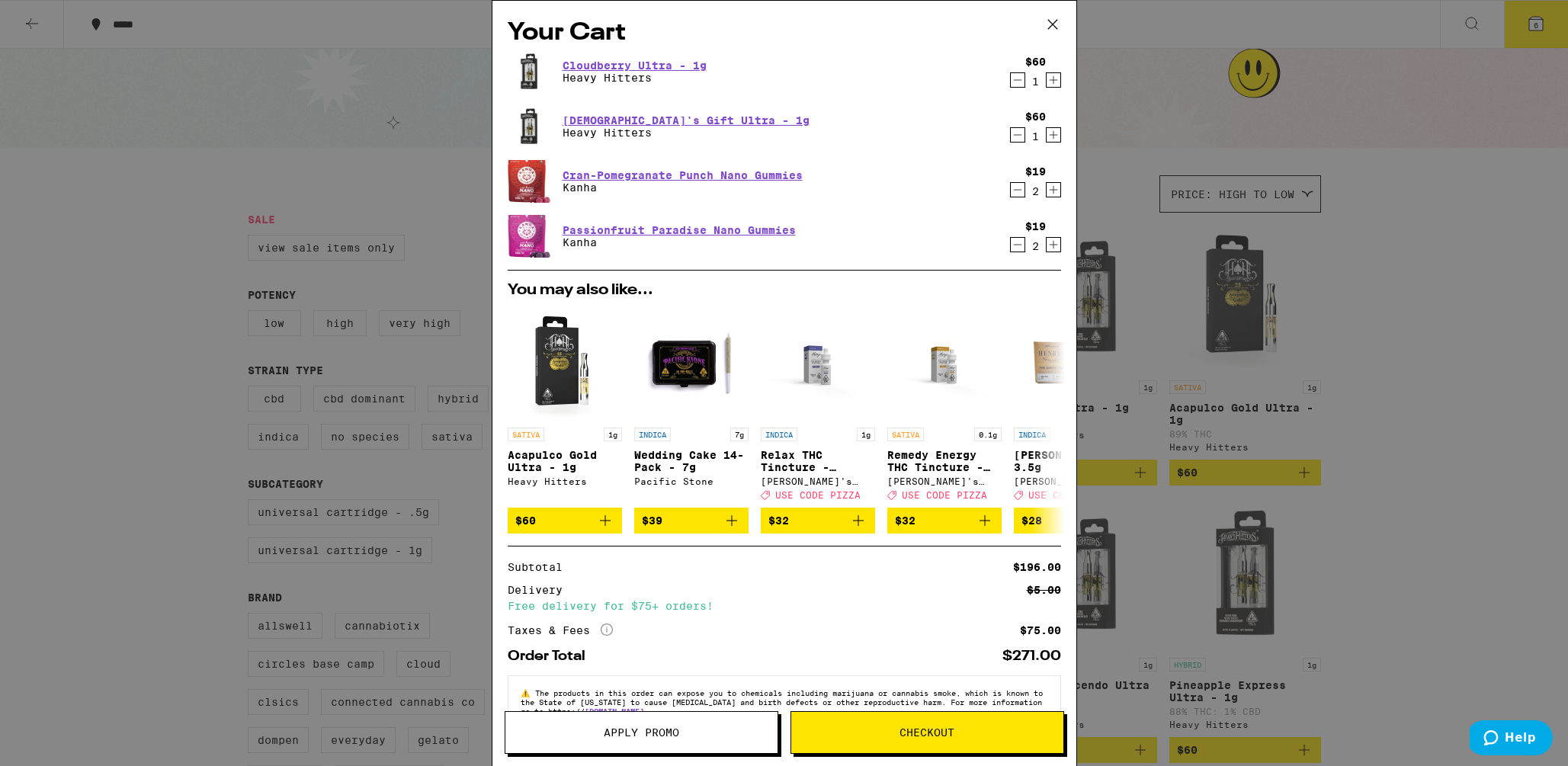
scroll to position [47, 0]
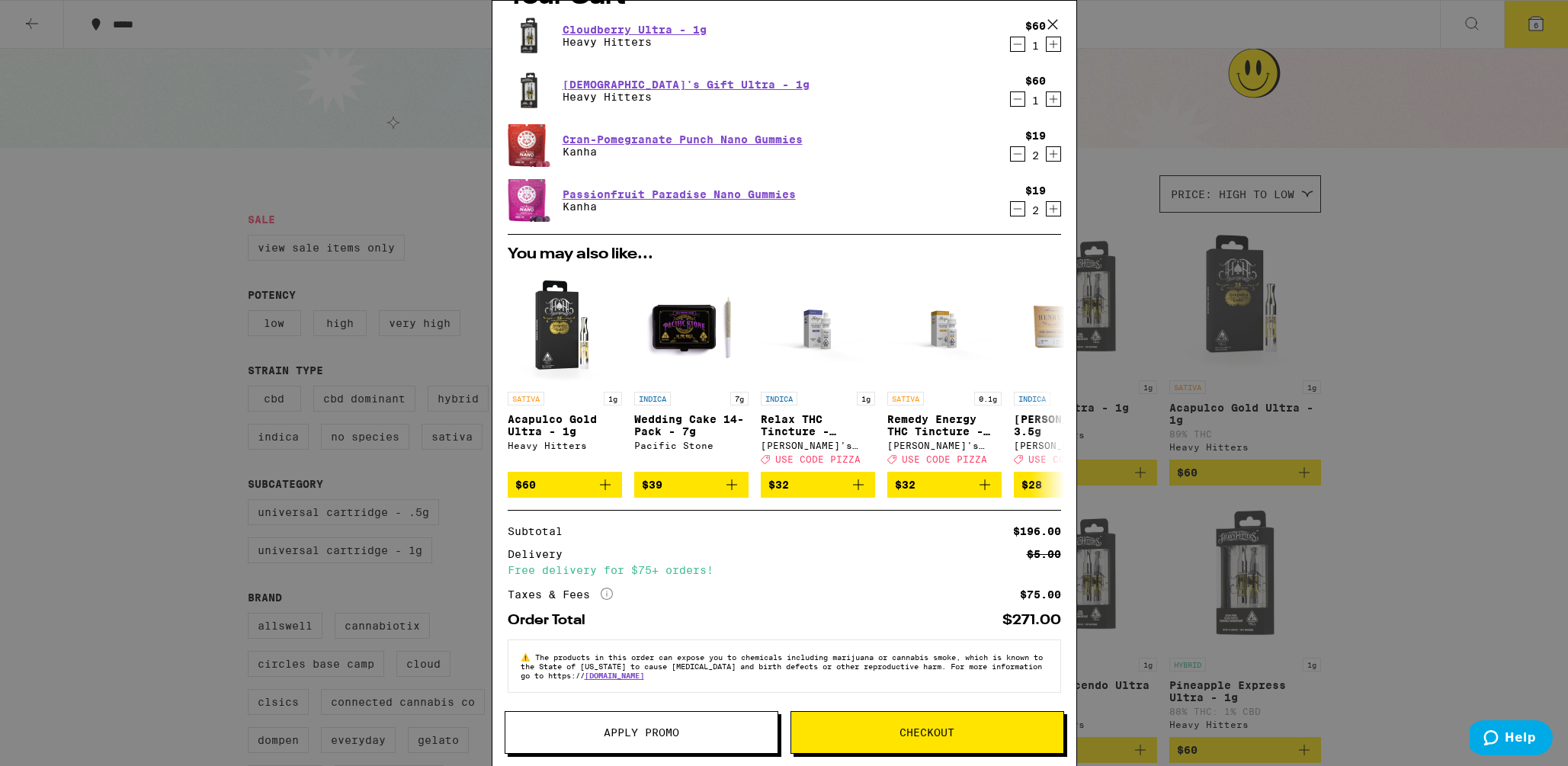
click at [915, 723] on button "Checkout" at bounding box center [927, 733] width 273 height 43
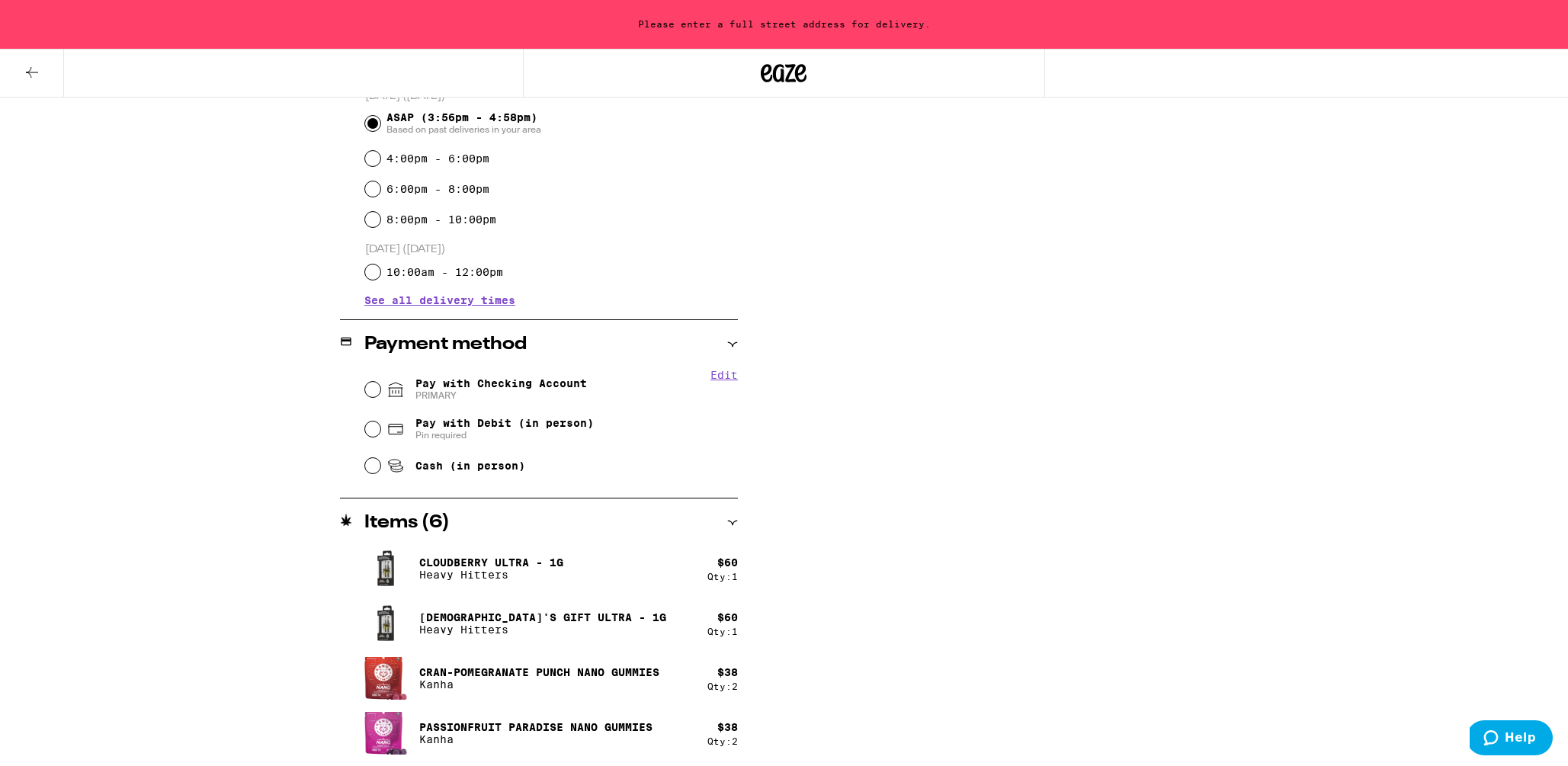
scroll to position [437, 0]
click at [971, 145] on div "Subtotal $196.00 Delivery $5.00 Free delivery for $75+ orders! Taxes & Fees Mor…" at bounding box center [1075, 281] width 305 height 969
